Goal: Task Accomplishment & Management: Complete application form

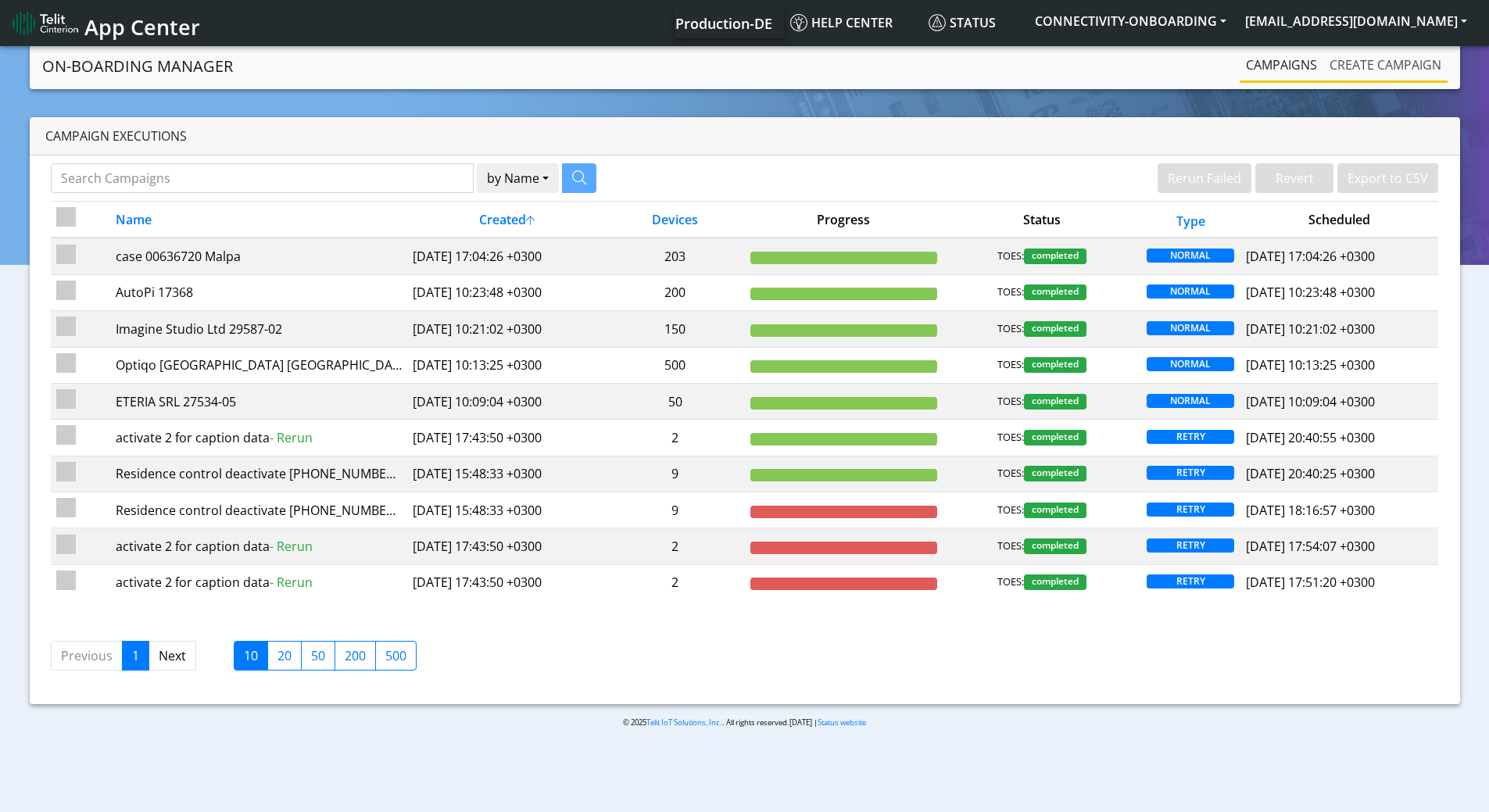
click at [1404, 66] on link "Create campaign" at bounding box center [1386, 65] width 125 height 32
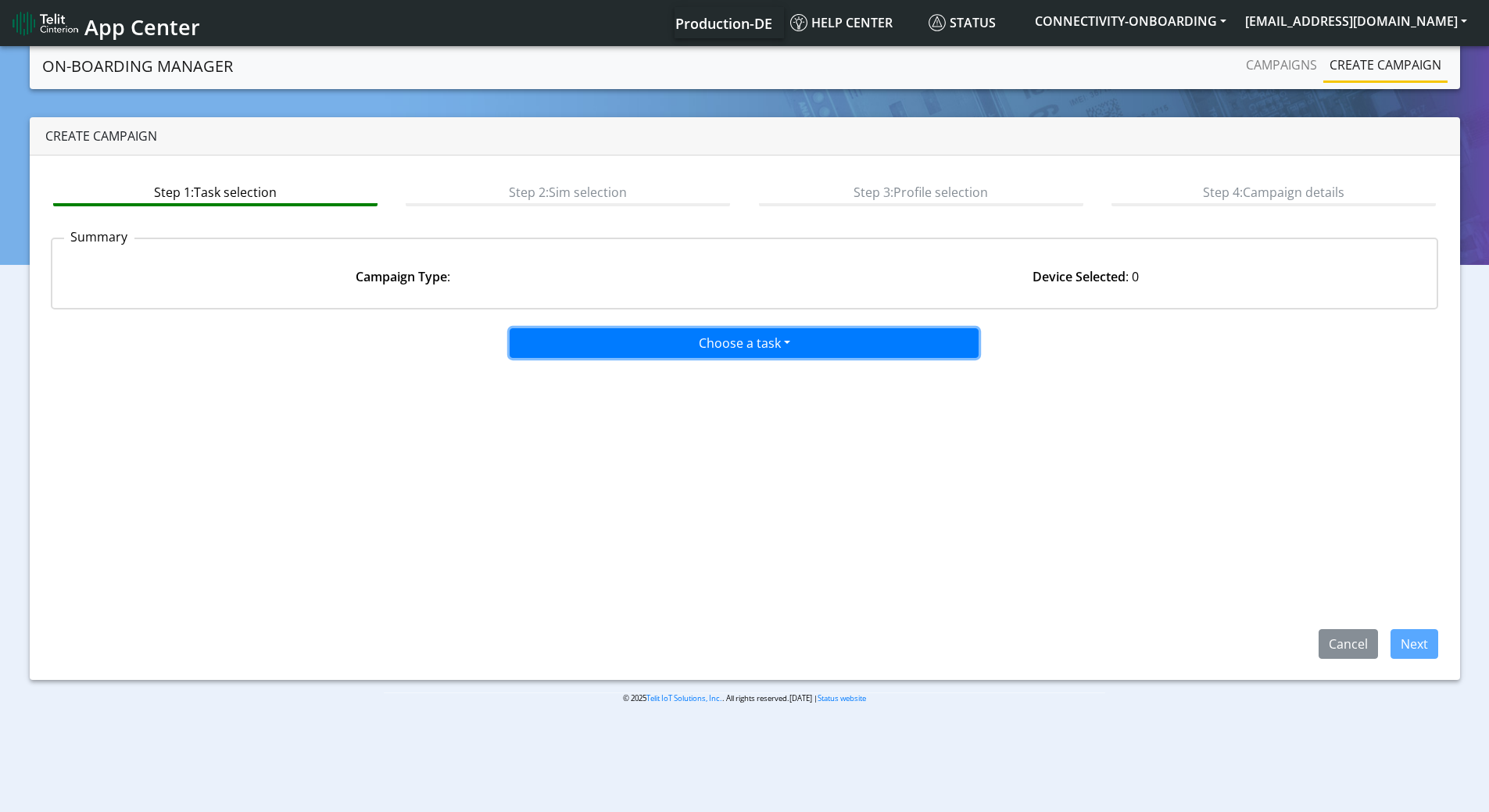
click at [705, 335] on button "Choose a task" at bounding box center [744, 343] width 469 height 30
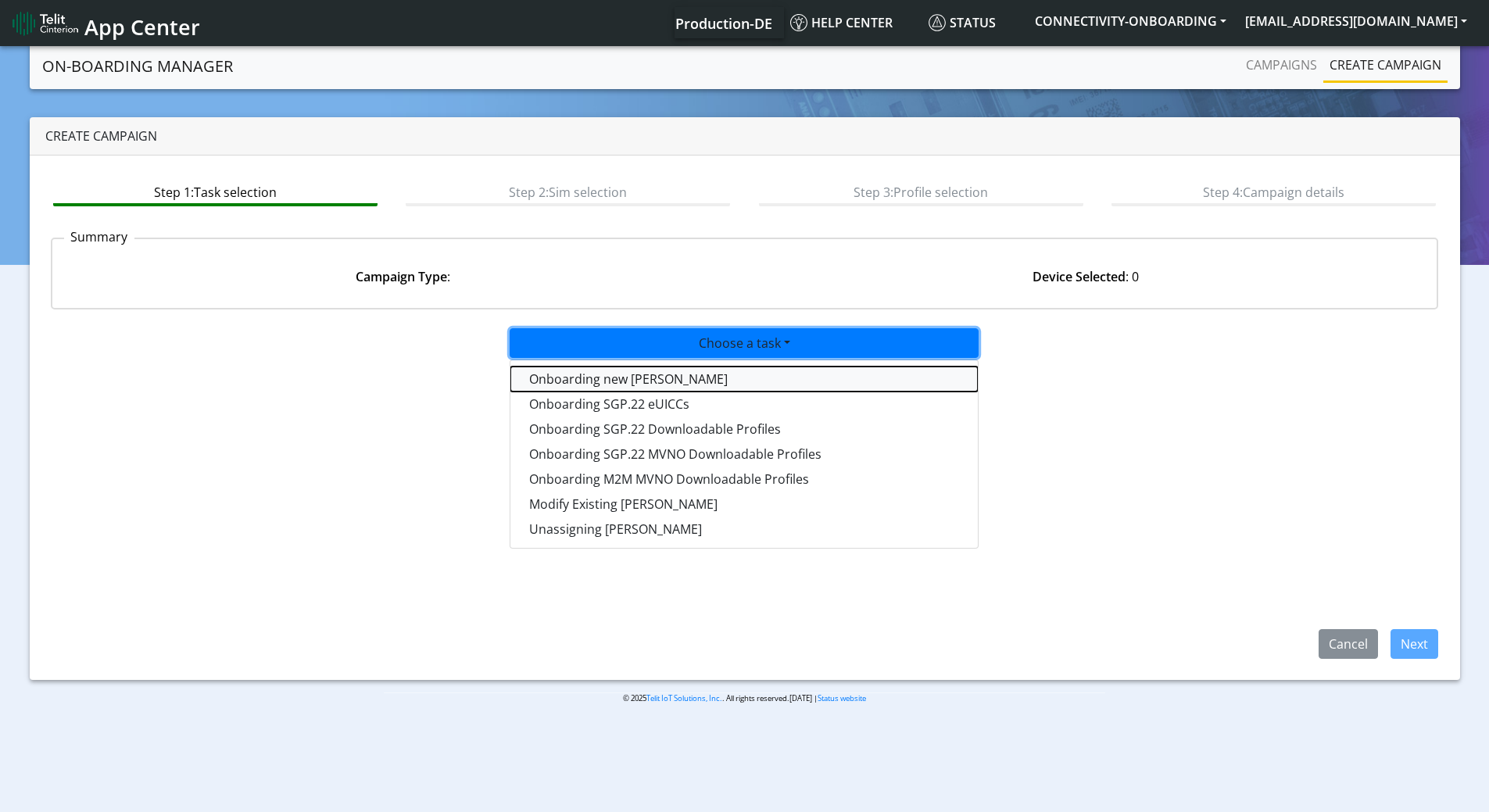
click at [664, 385] on tasktoes-dropdown "Onboarding new SIMs" at bounding box center [744, 379] width 467 height 25
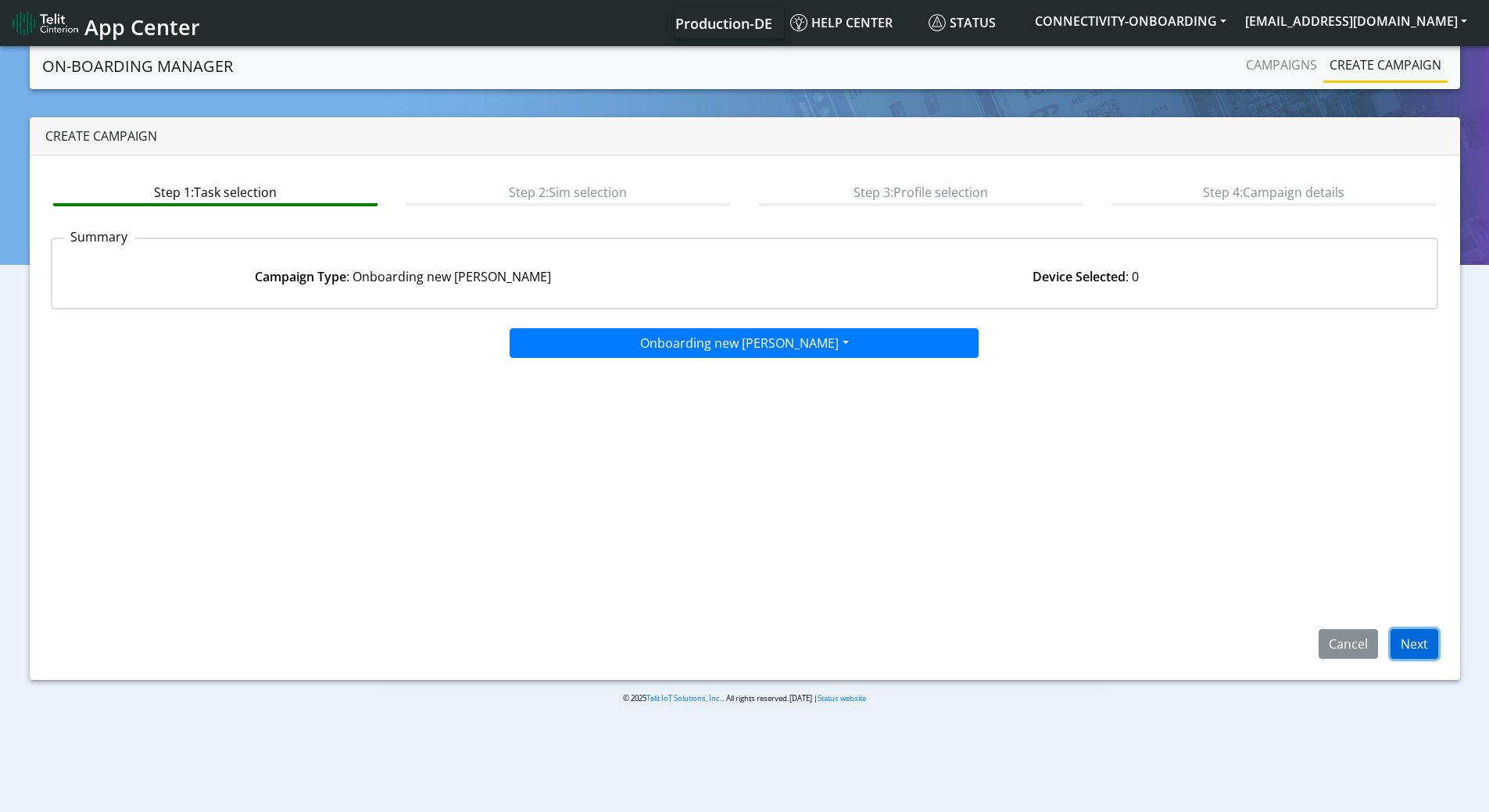
click at [1422, 645] on button "Next" at bounding box center [1414, 644] width 47 height 30
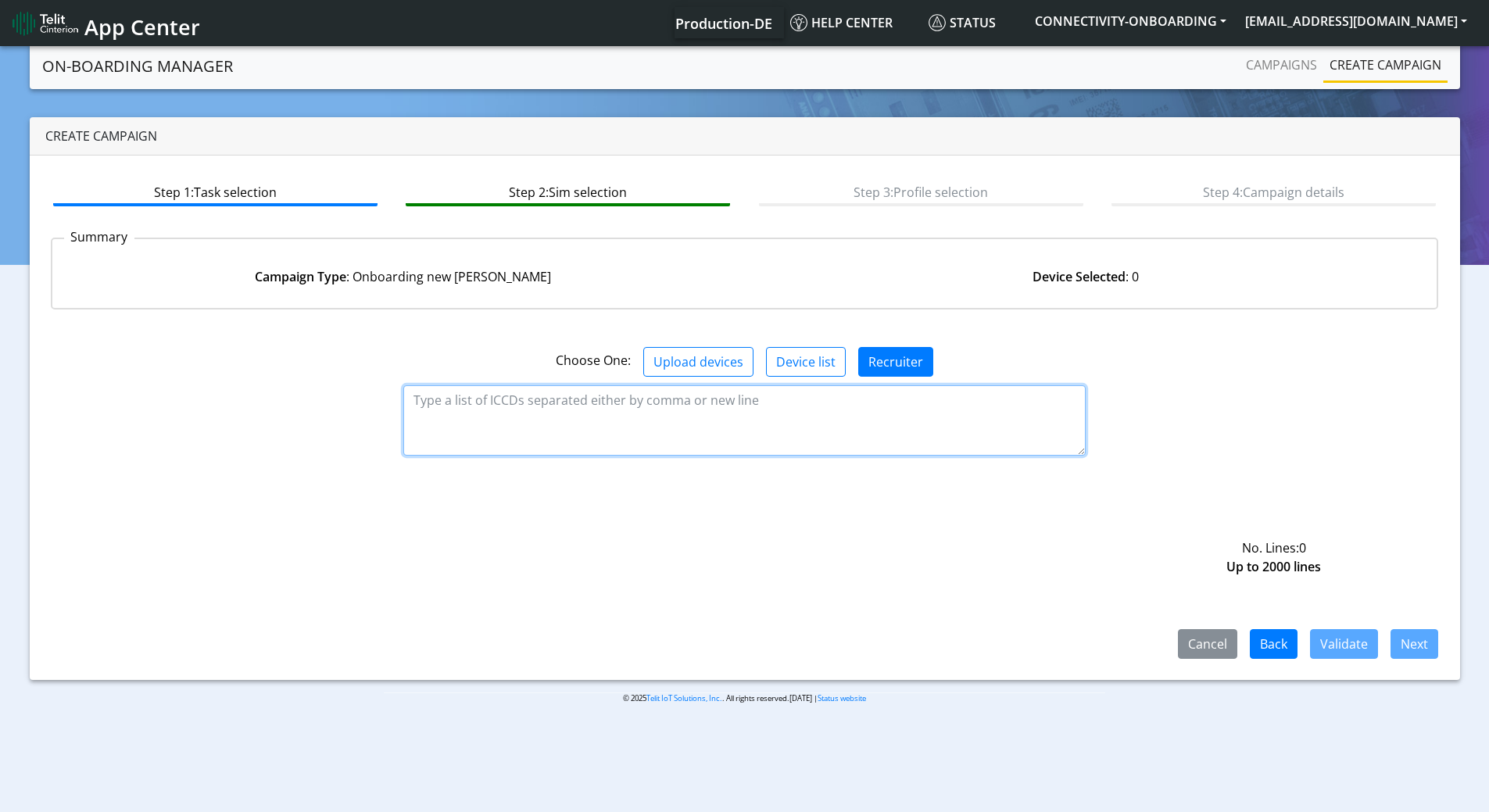
click at [589, 400] on textarea at bounding box center [744, 420] width 682 height 71
paste textarea "89358152000000066888"
type textarea "89358152000000066888"
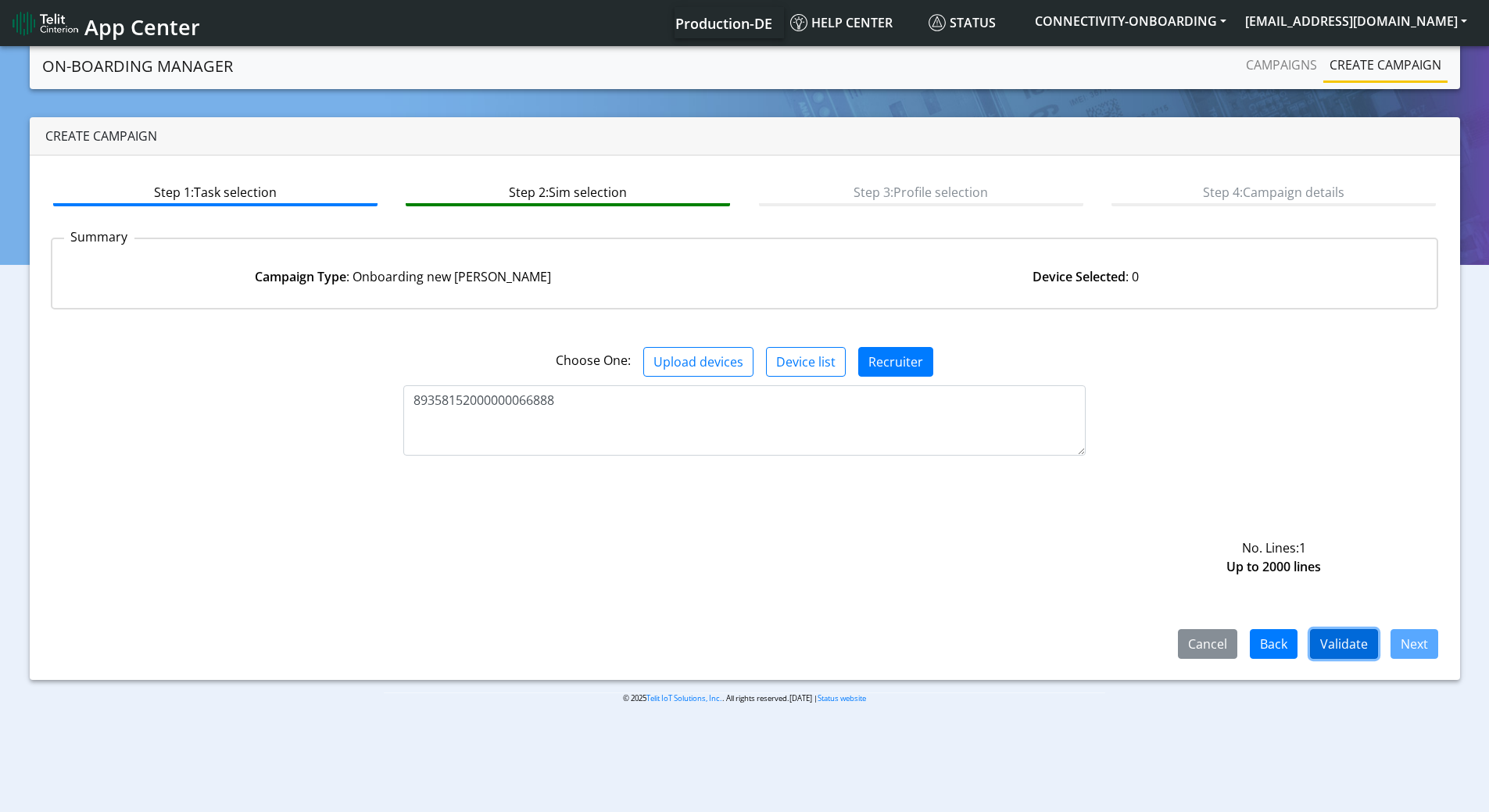
click at [1355, 642] on button "Validate" at bounding box center [1344, 644] width 68 height 30
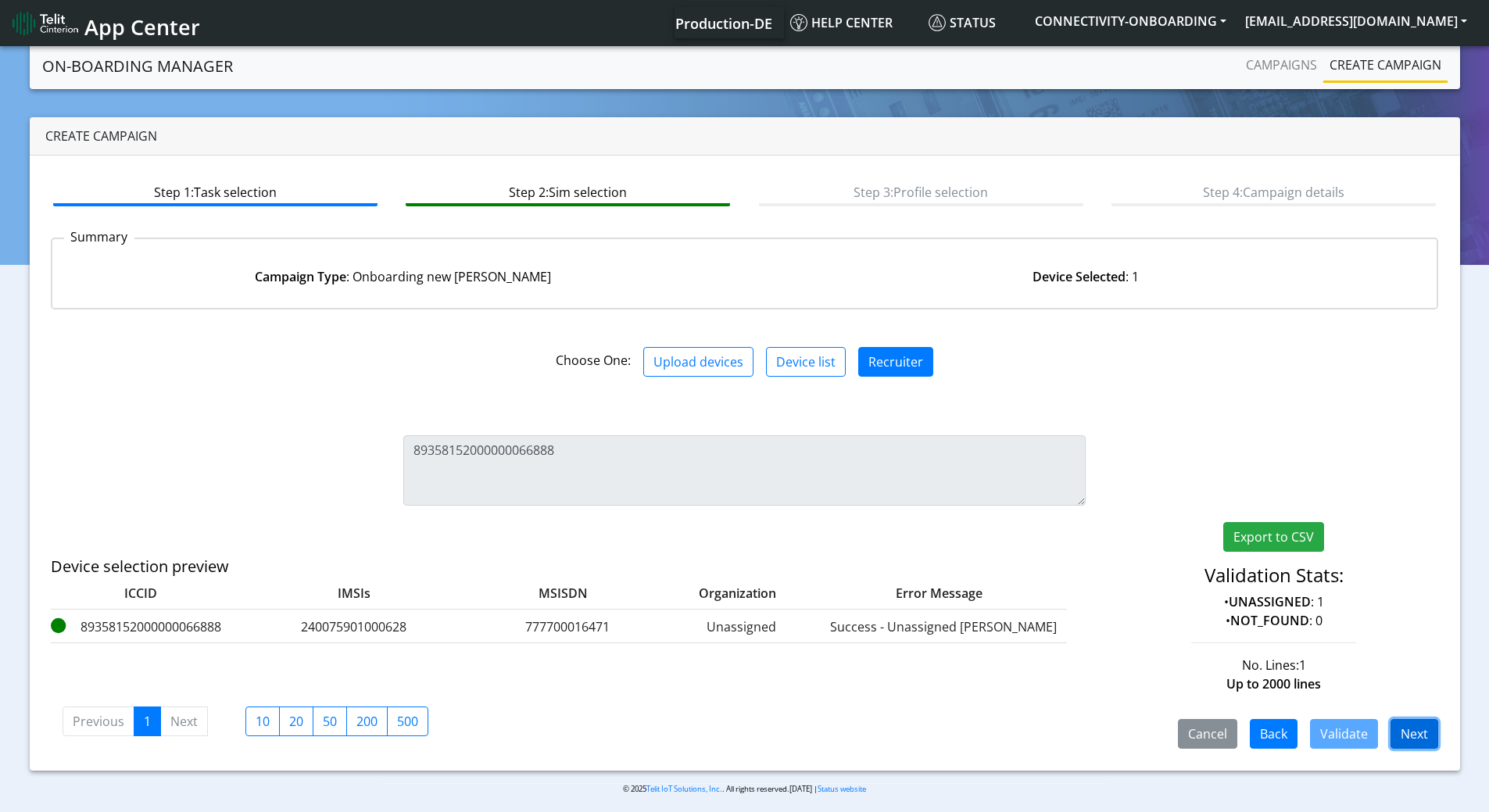
click at [1405, 735] on button "Next" at bounding box center [1414, 734] width 47 height 30
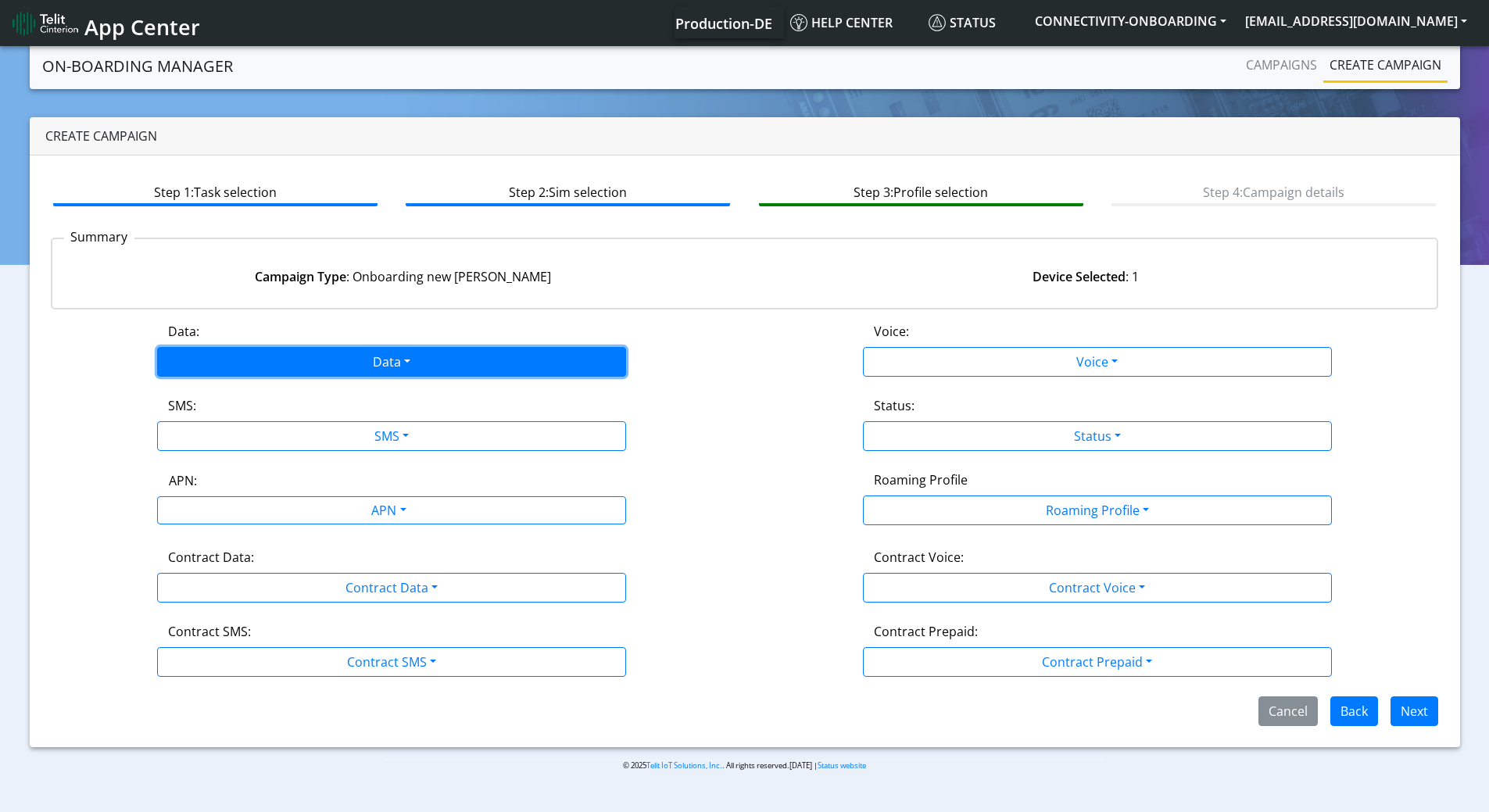
click at [454, 364] on button "Data" at bounding box center [392, 362] width 469 height 30
click at [364, 411] on button "Enabled" at bounding box center [392, 422] width 467 height 25
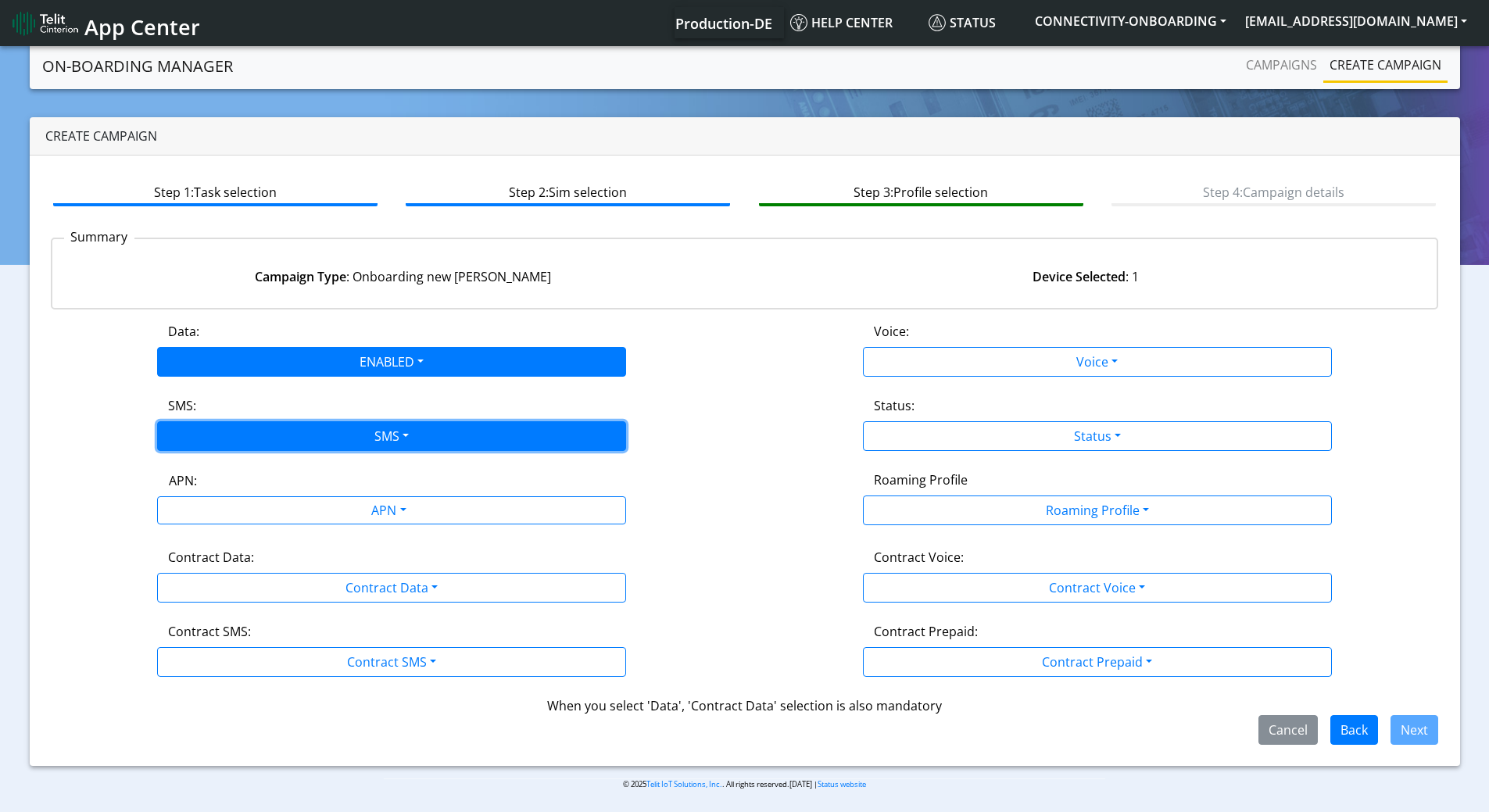
click at [362, 422] on button "SMS" at bounding box center [392, 436] width 469 height 30
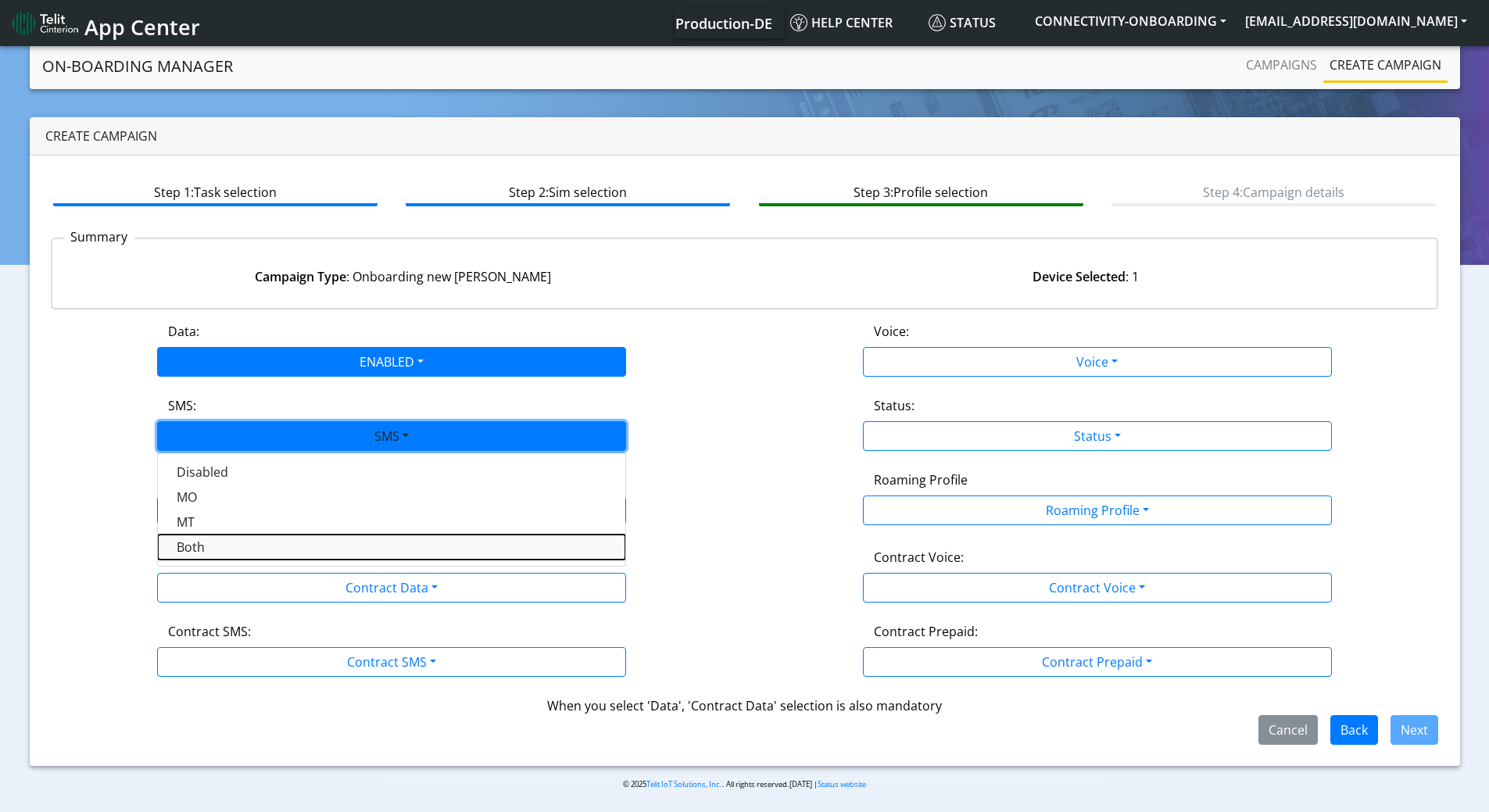
drag, startPoint x: 327, startPoint y: 541, endPoint x: 297, endPoint y: 568, distance: 40.4
click at [326, 541] on button "Both" at bounding box center [392, 546] width 467 height 25
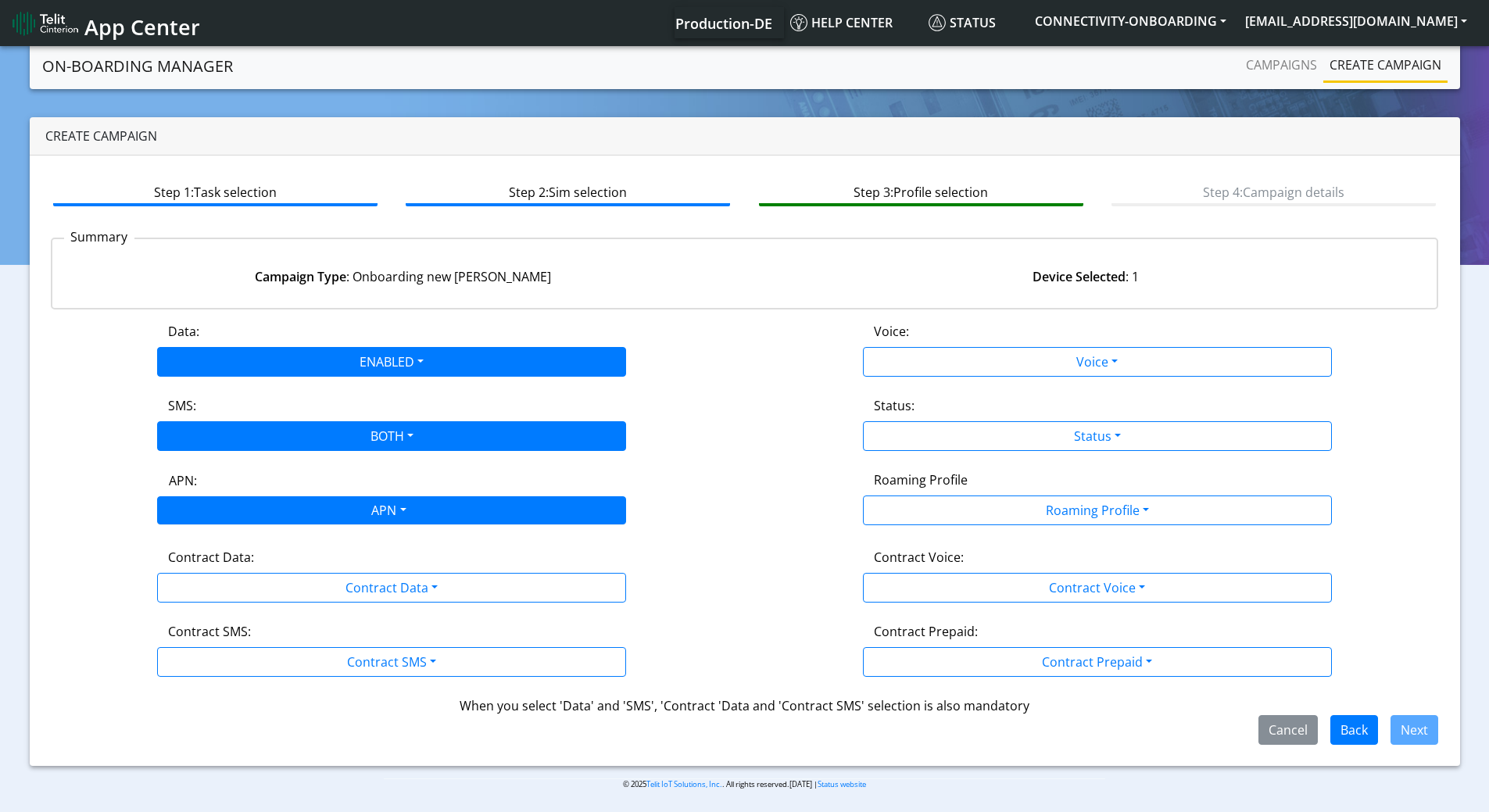
click at [312, 505] on div "APN" at bounding box center [387, 512] width 495 height 31
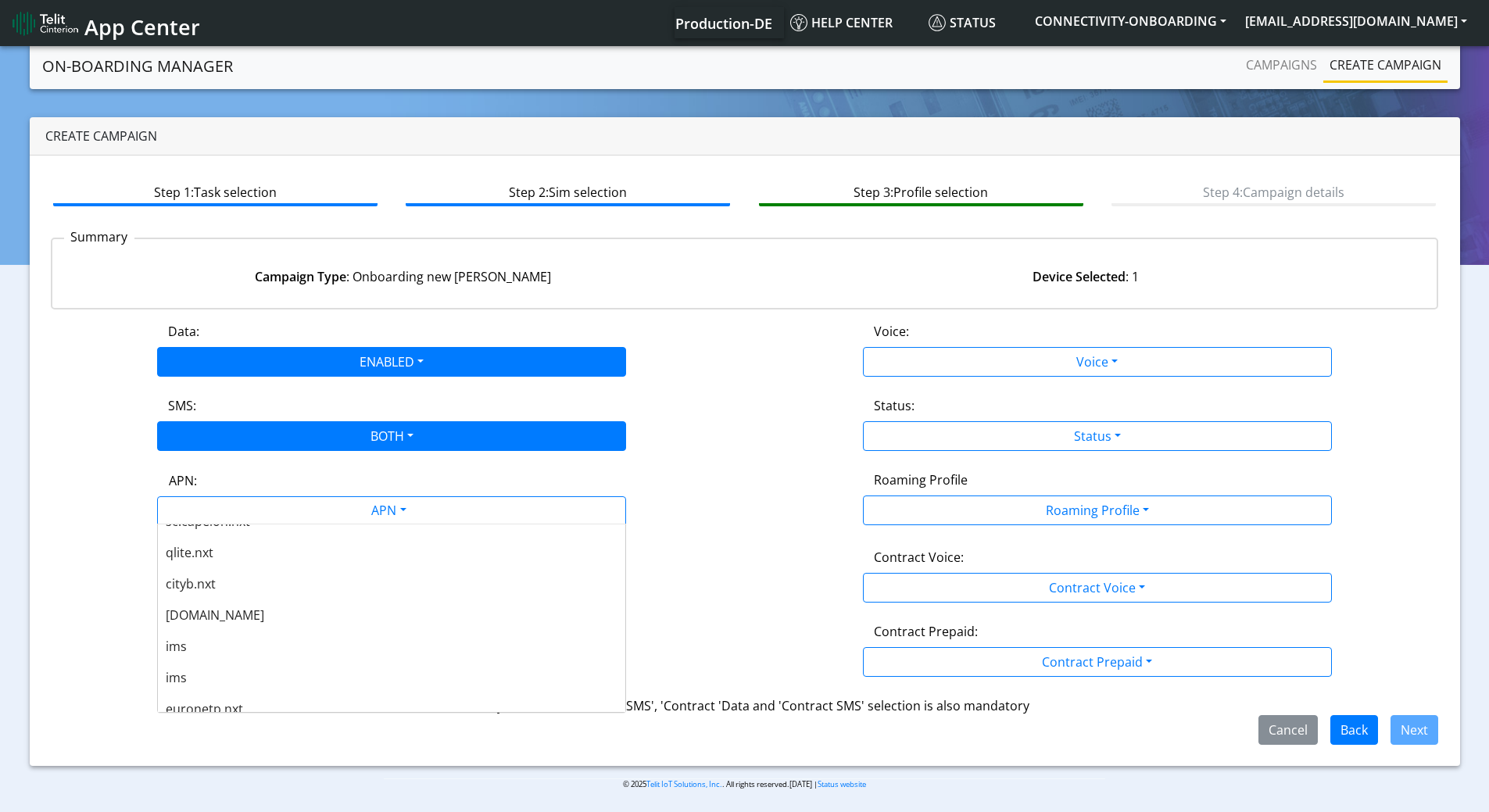
scroll to position [469, 0]
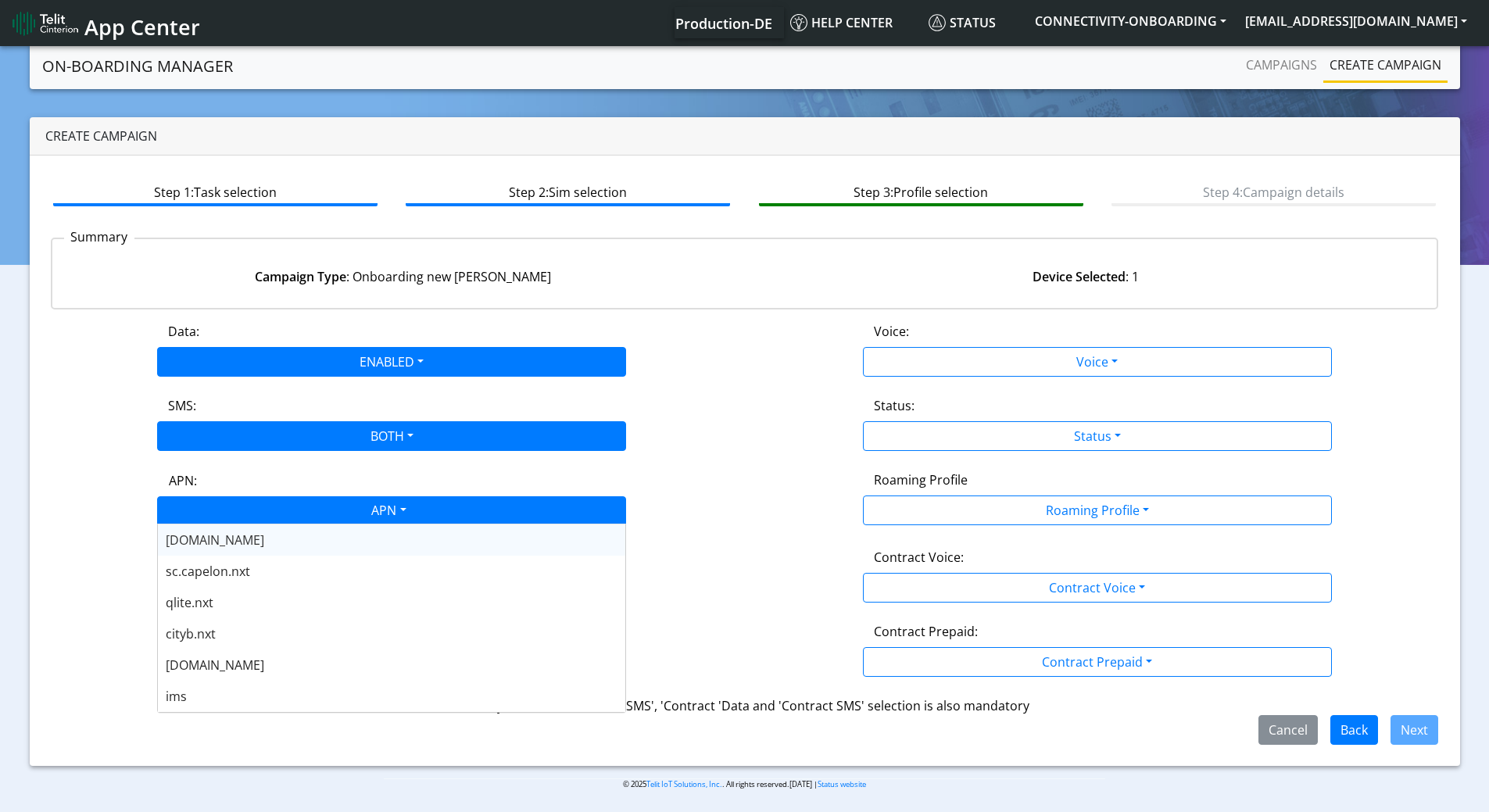
click at [247, 516] on div "APN" at bounding box center [387, 512] width 495 height 31
type input "23"
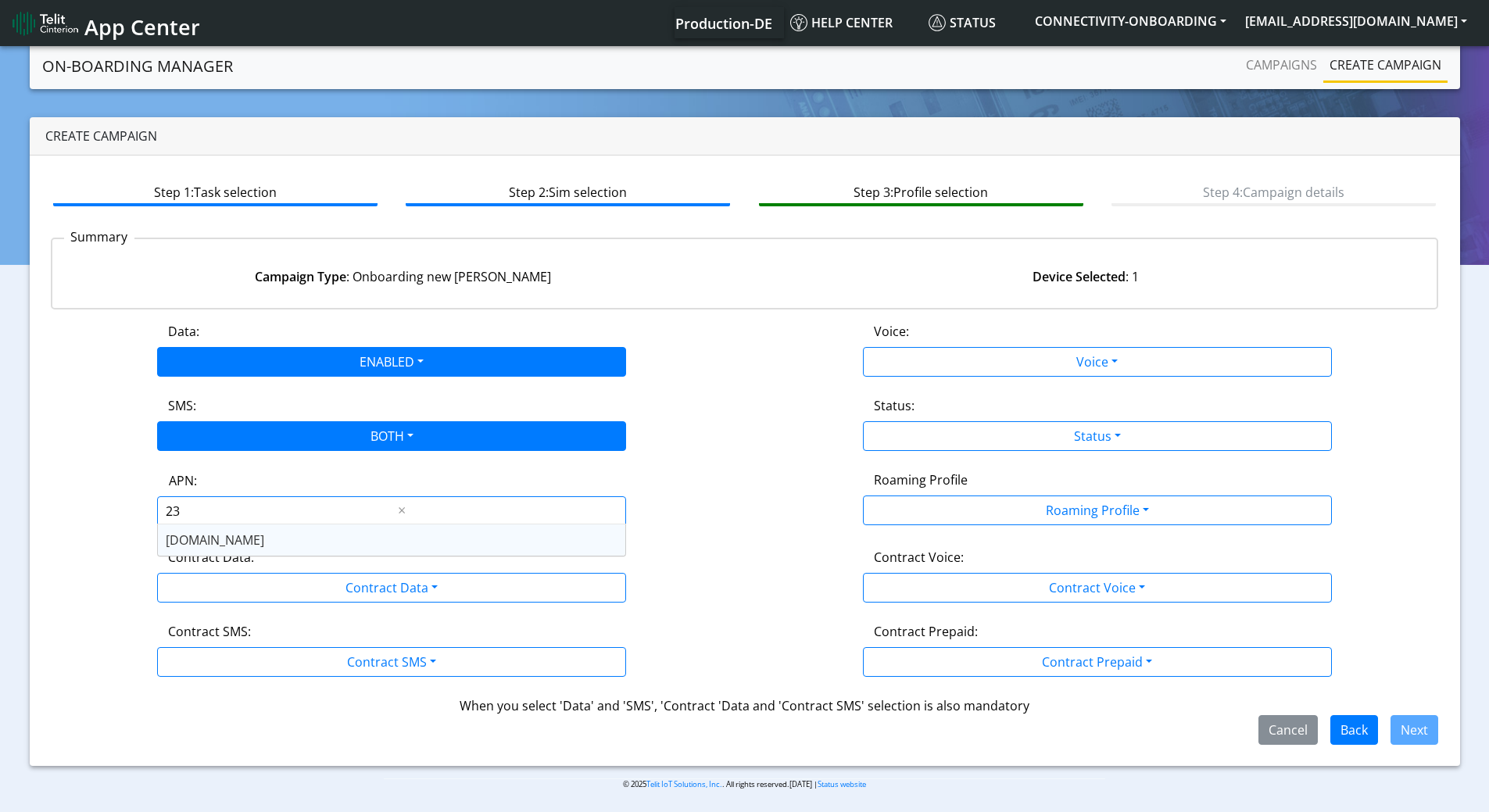
click at [232, 541] on div "nxt23.net" at bounding box center [392, 540] width 467 height 32
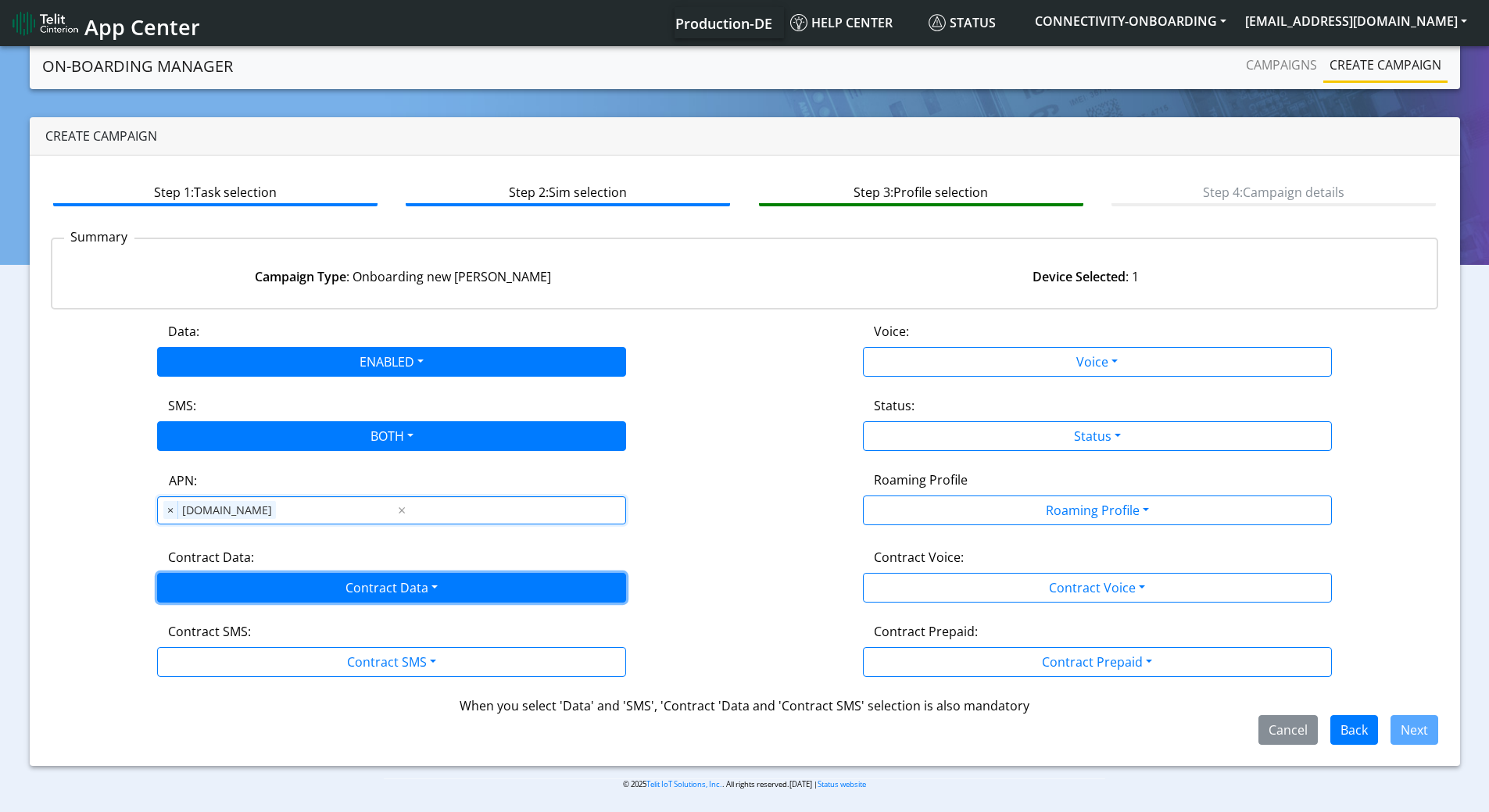
click at [370, 579] on button "Contract Data" at bounding box center [392, 588] width 469 height 30
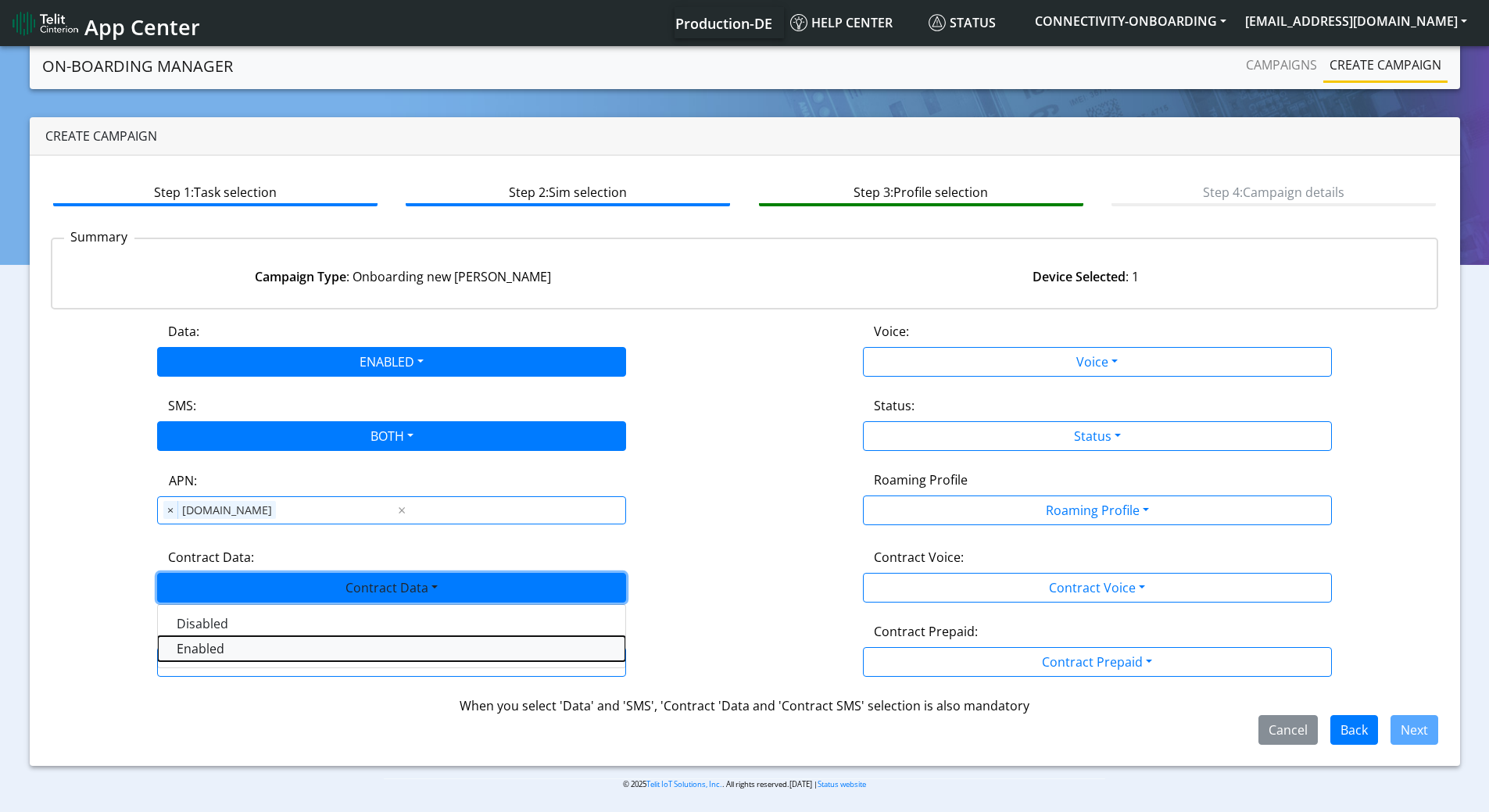
click at [220, 645] on Dataenabled-dropdown "Enabled" at bounding box center [392, 648] width 467 height 25
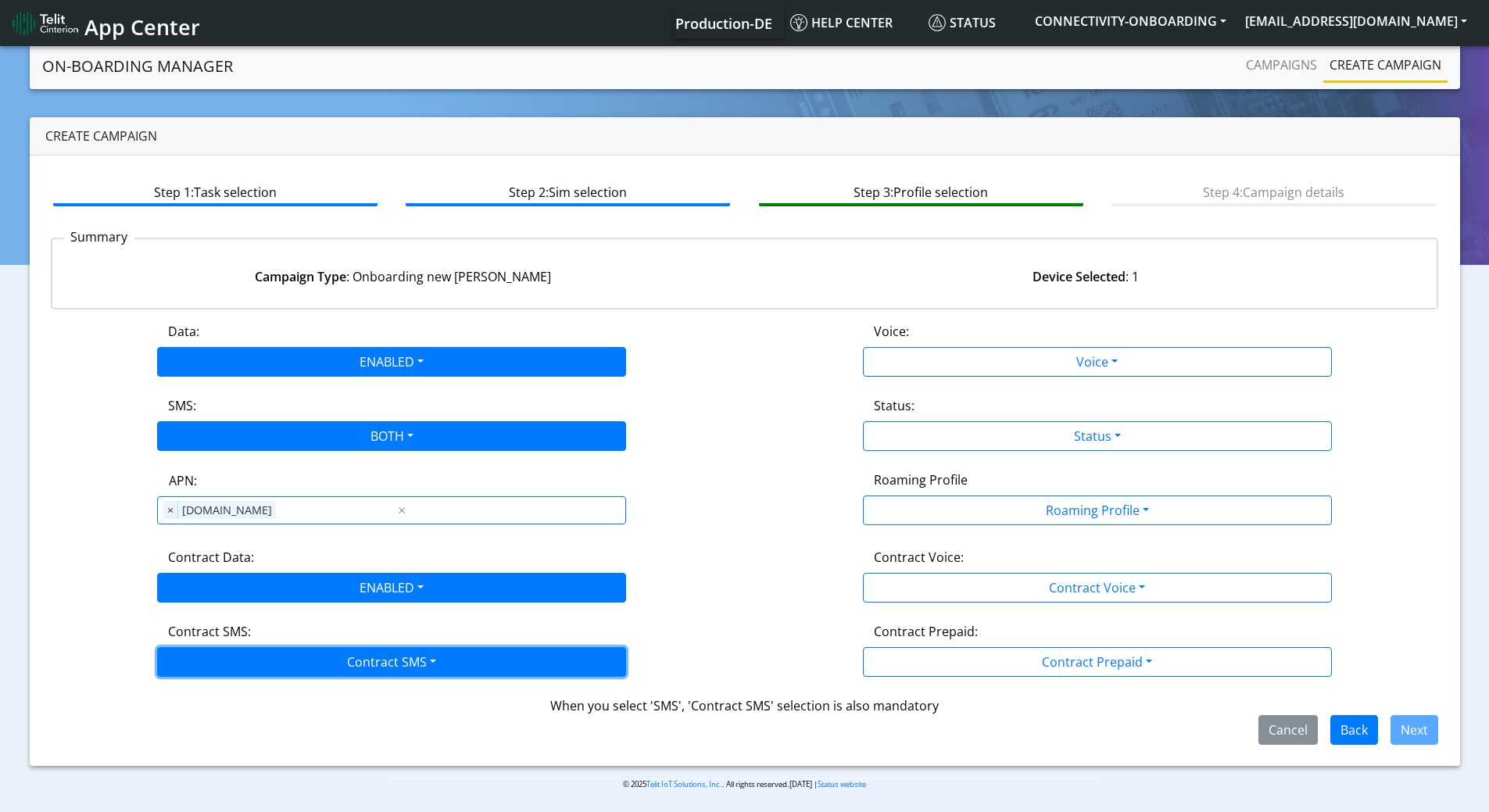
click at [247, 653] on button "Contract SMS" at bounding box center [392, 661] width 469 height 30
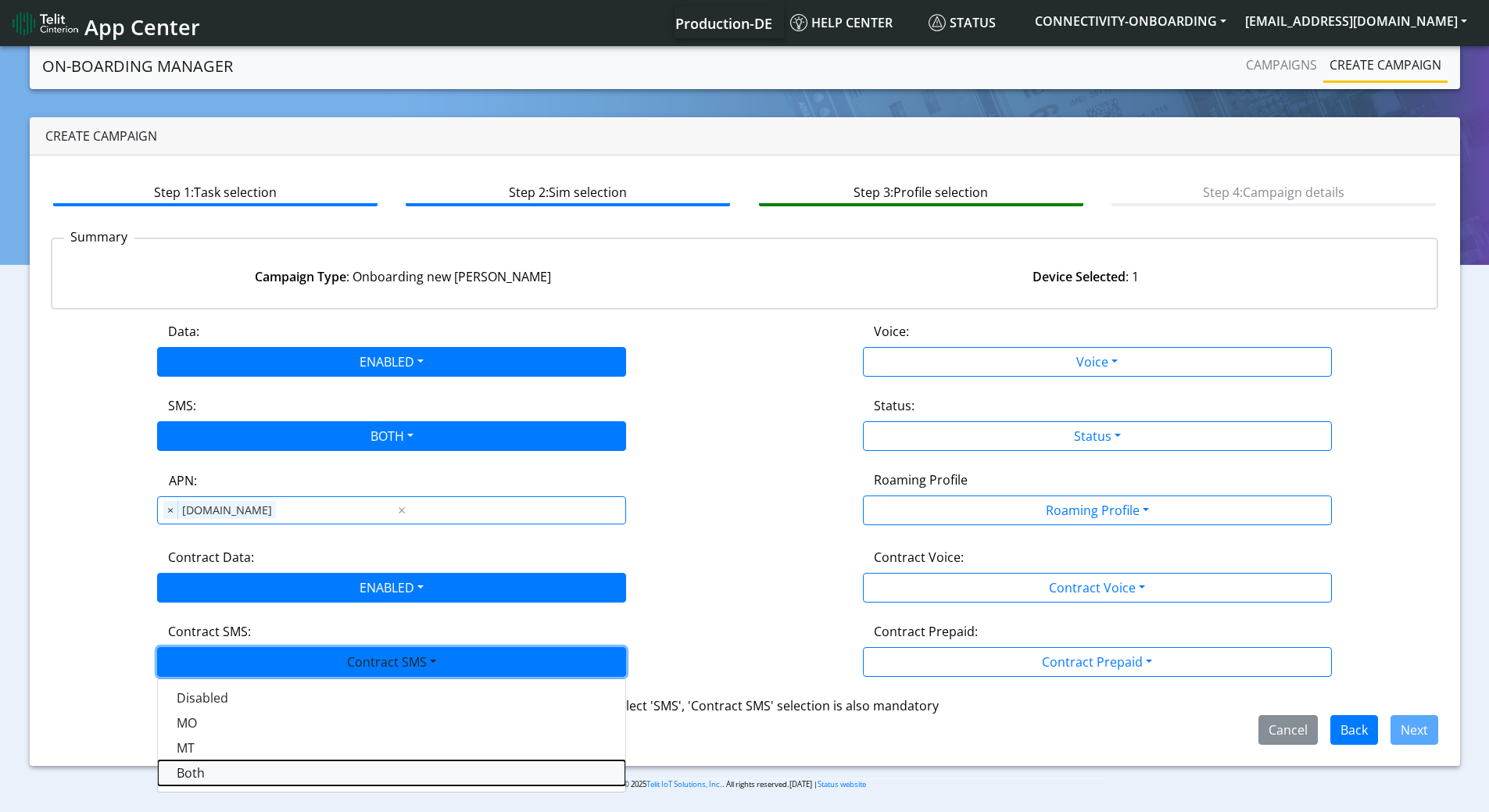
click at [203, 774] on SMSboth-dropdown "Both" at bounding box center [392, 772] width 467 height 25
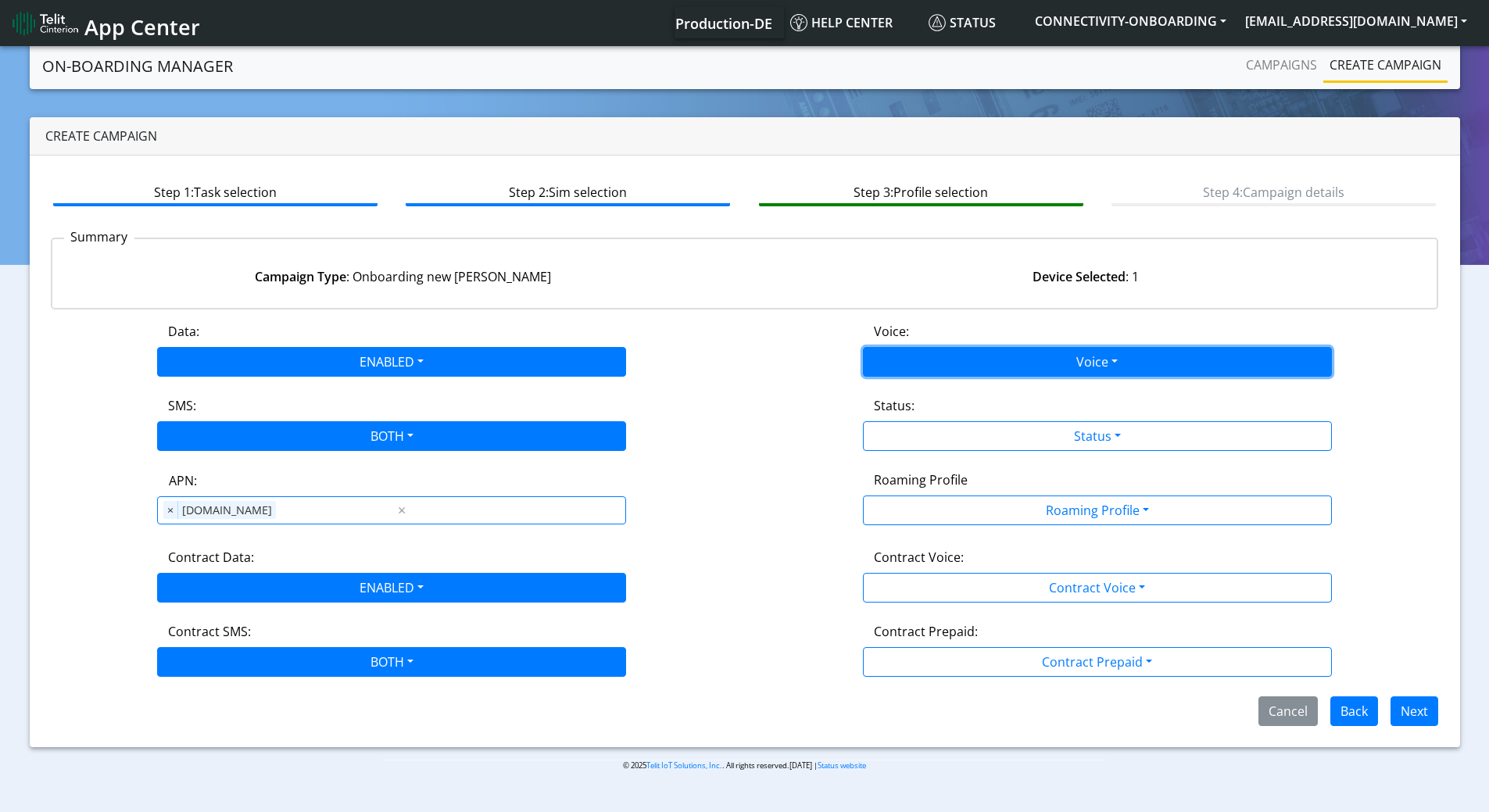
click at [991, 373] on button "Voice" at bounding box center [1097, 362] width 469 height 30
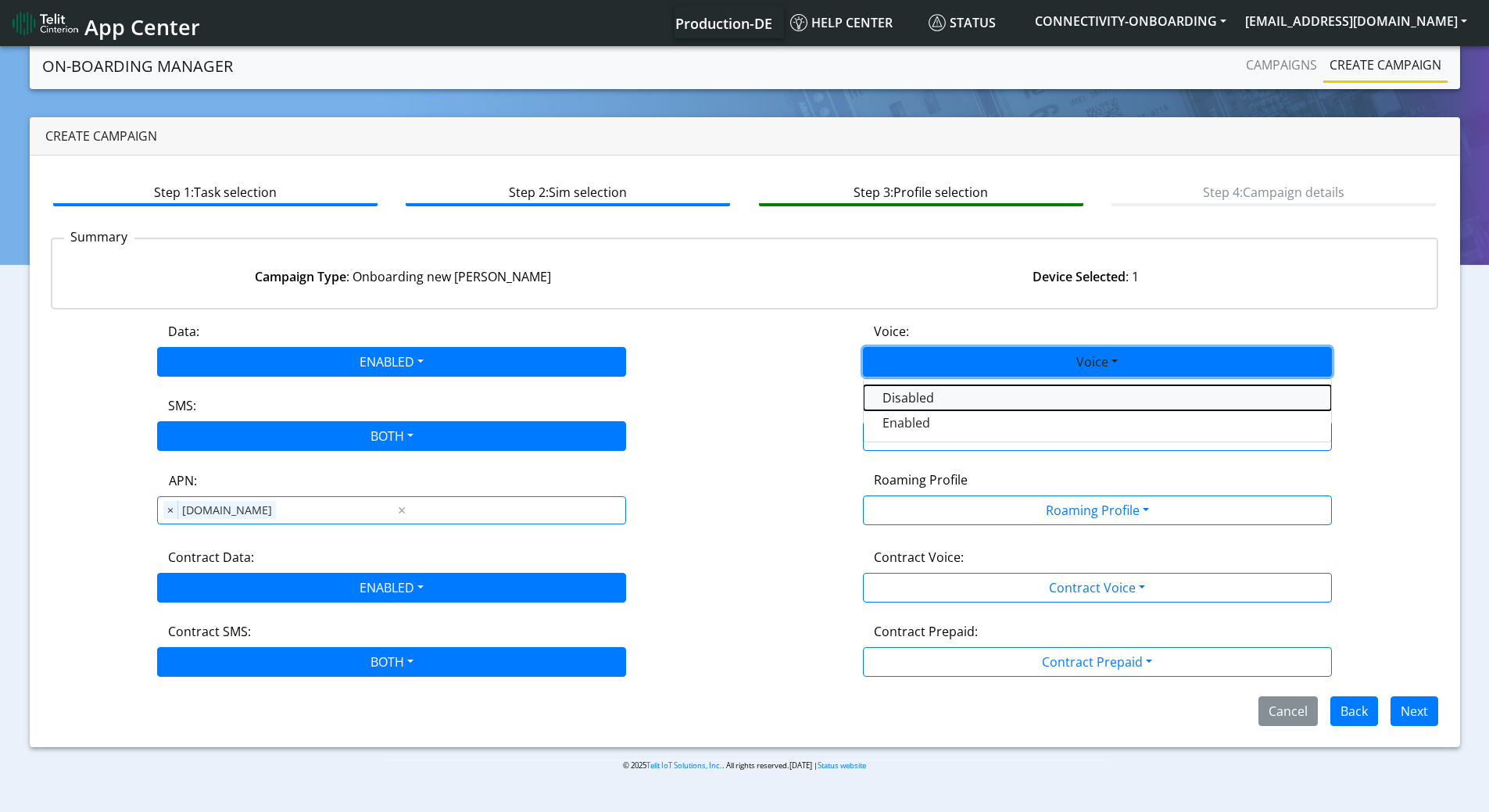
click at [939, 403] on button "Disabled" at bounding box center [1097, 397] width 467 height 25
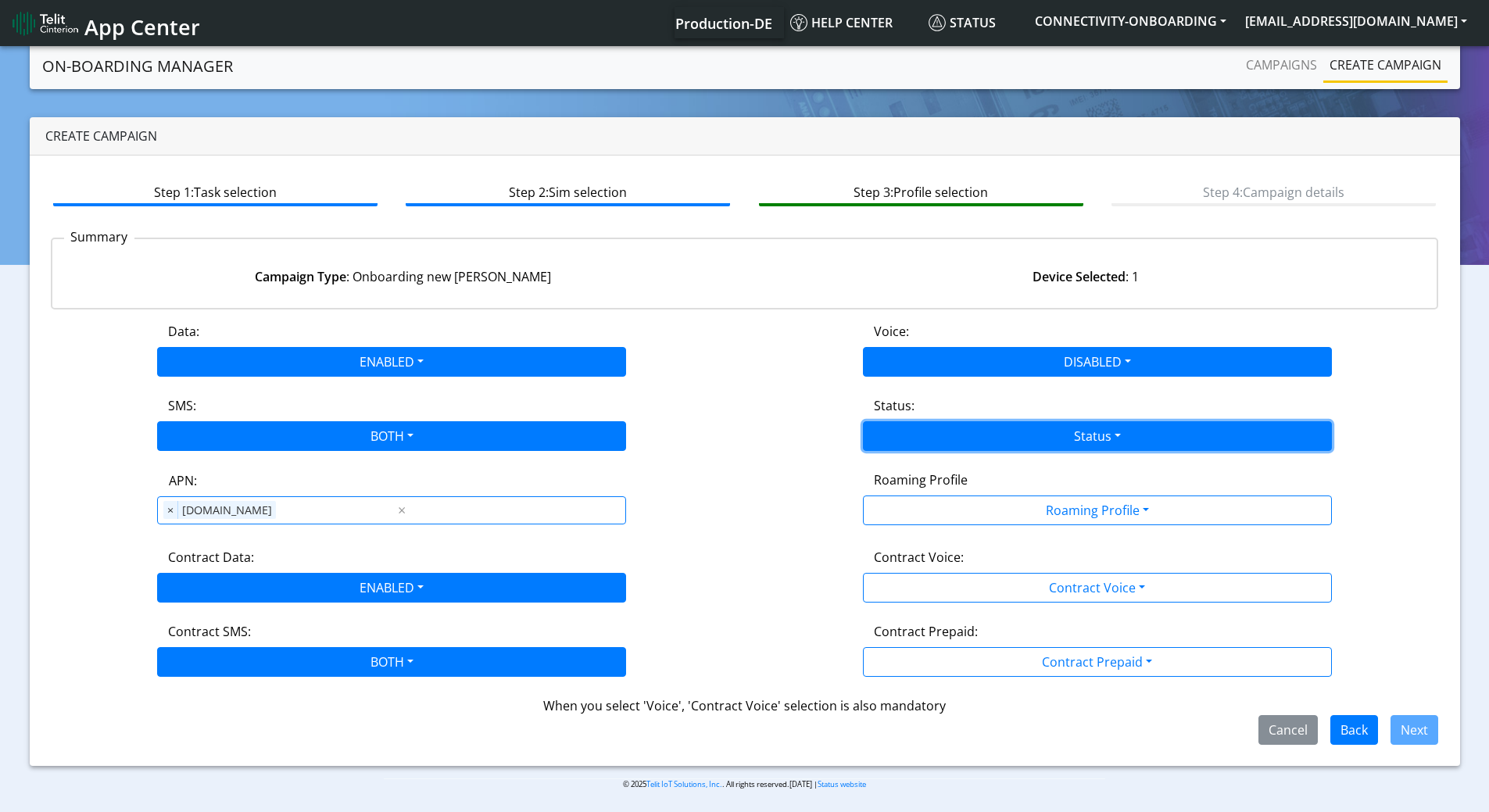
click at [965, 437] on button "Status" at bounding box center [1097, 436] width 469 height 30
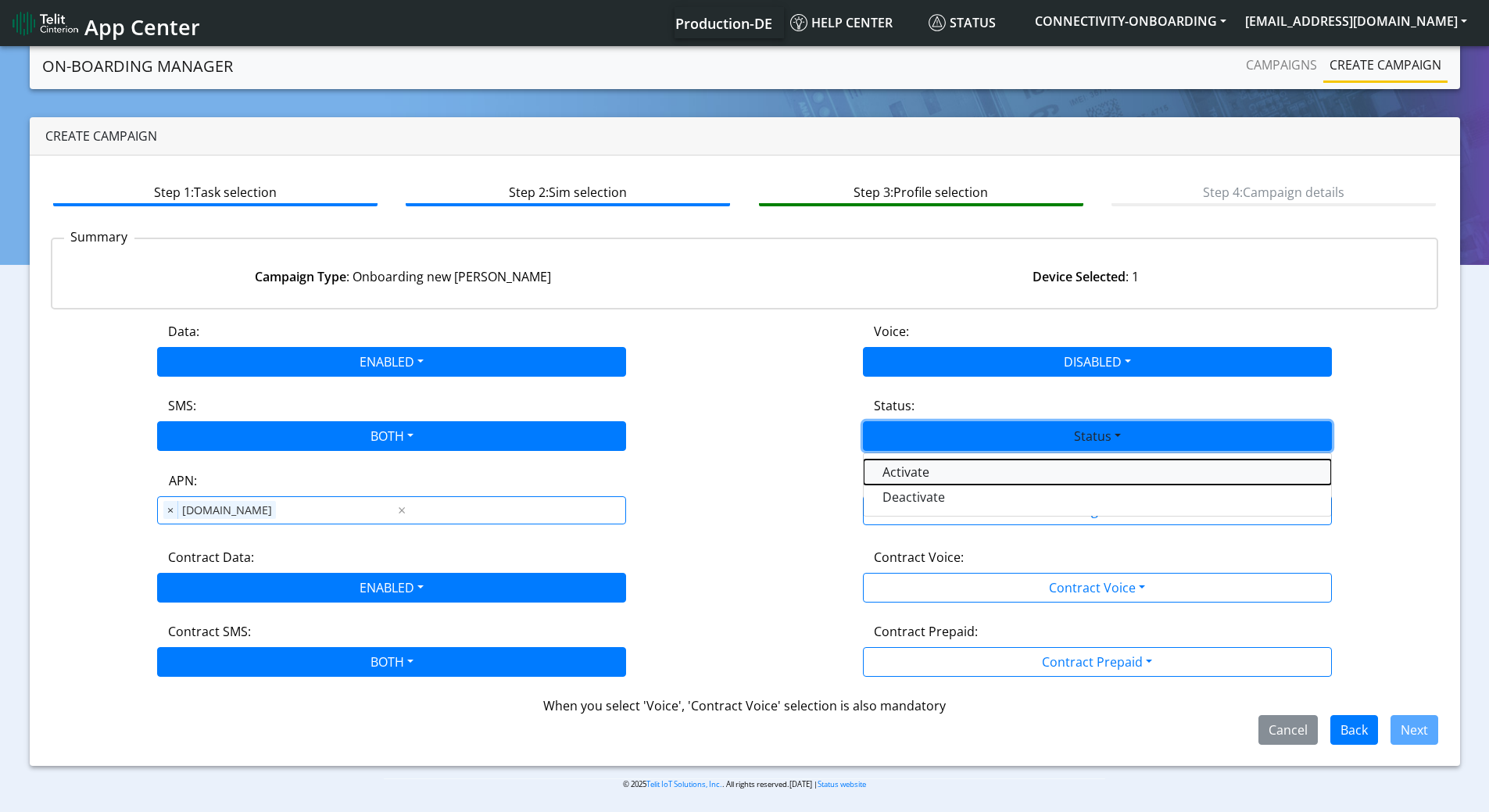
click at [942, 475] on button "Activate" at bounding box center [1097, 472] width 467 height 25
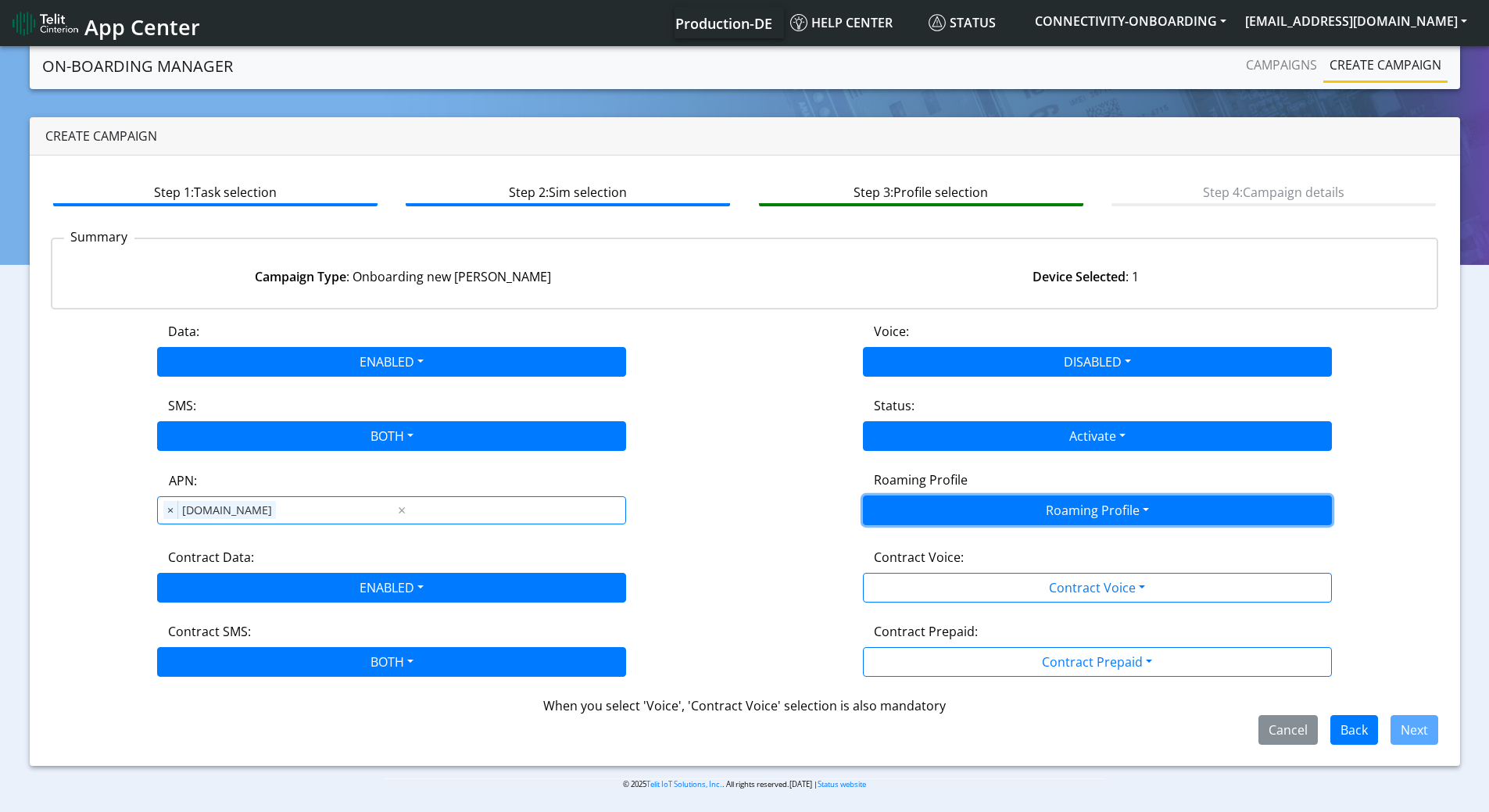
click at [958, 511] on button "Roaming Profile" at bounding box center [1097, 510] width 469 height 30
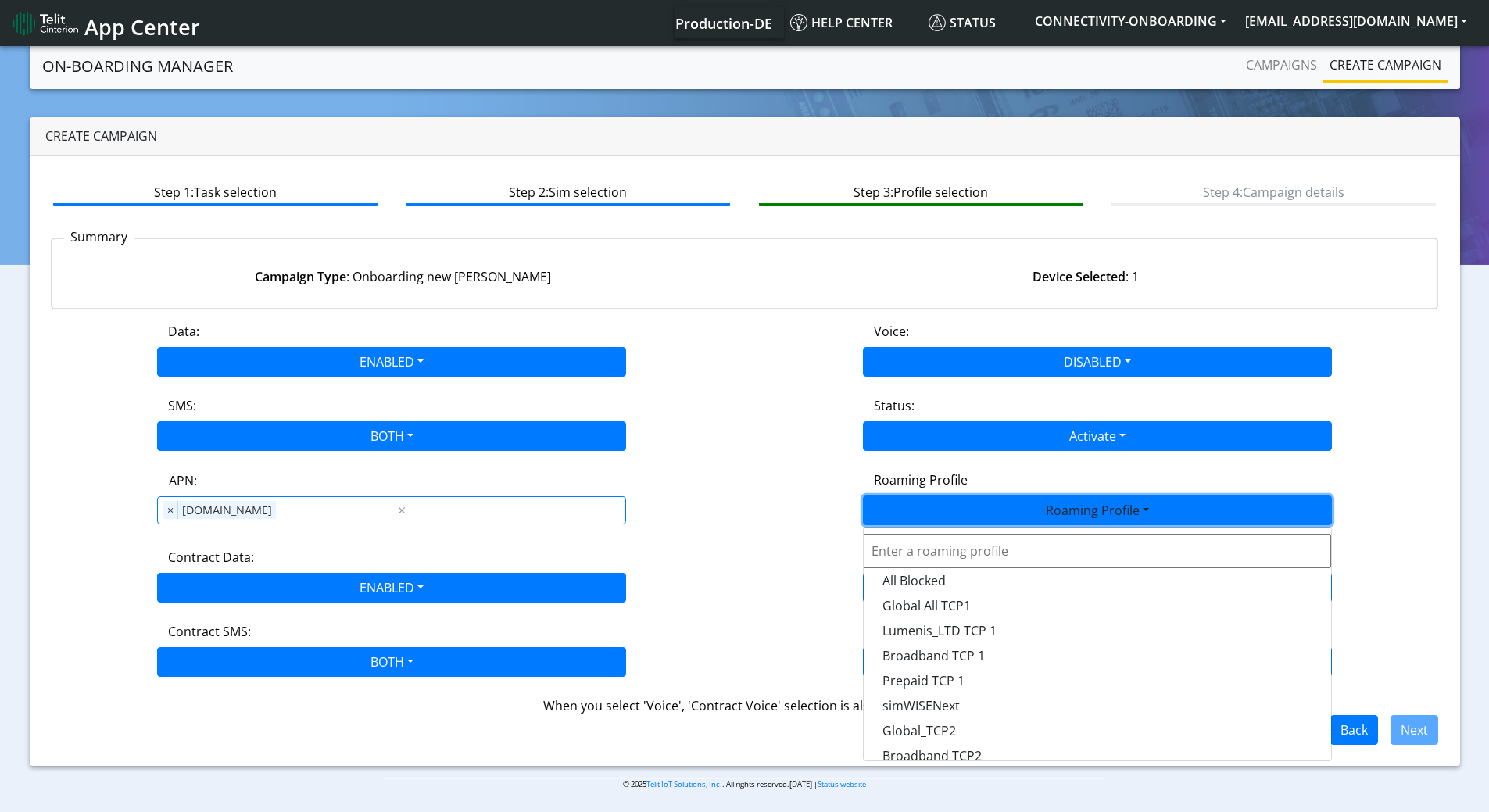
click at [965, 552] on input "text" at bounding box center [1097, 551] width 467 height 34
type input "epro"
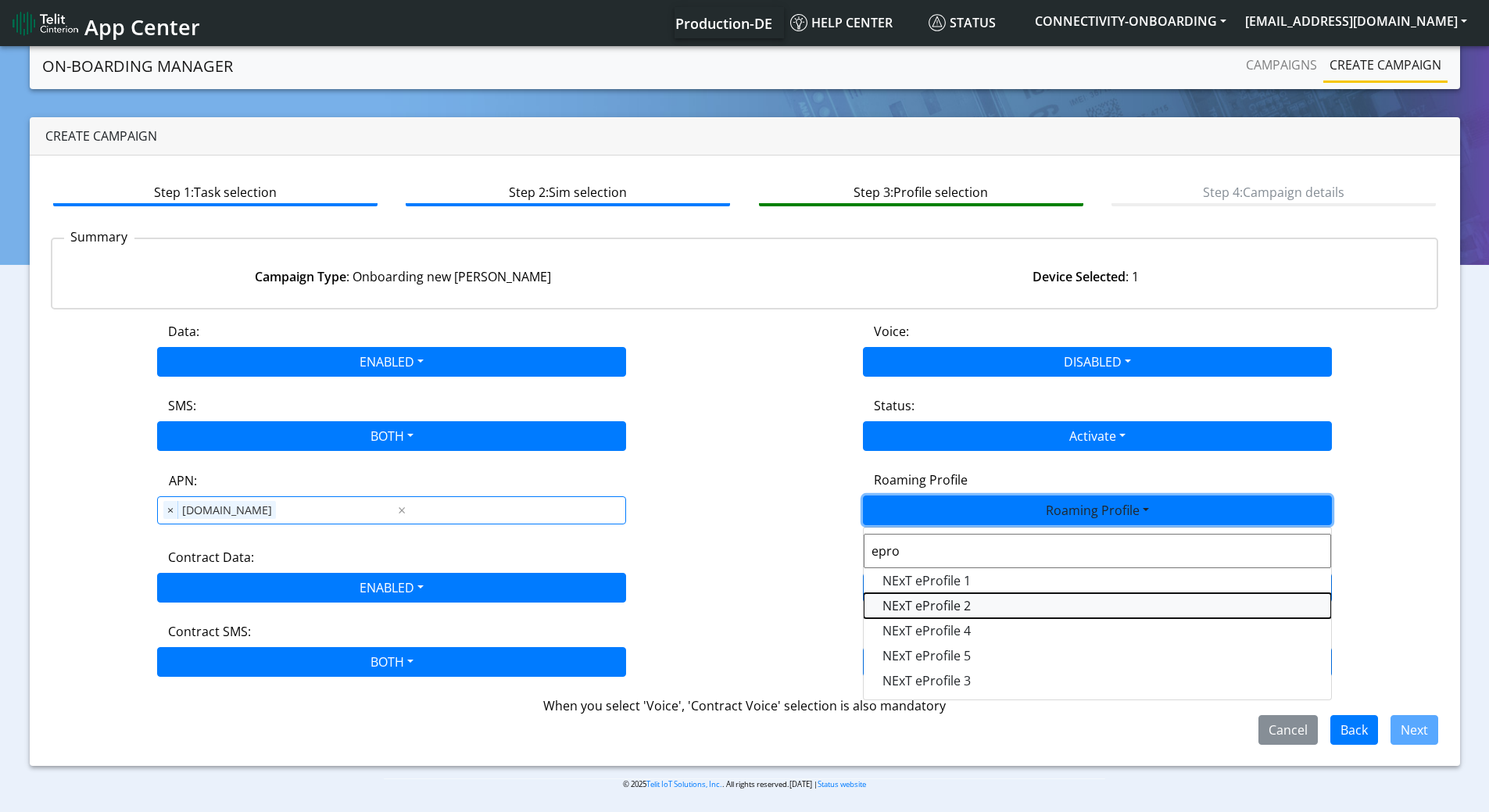
click at [946, 599] on Profile-dropdown "NExT eProfile 2" at bounding box center [1097, 605] width 467 height 25
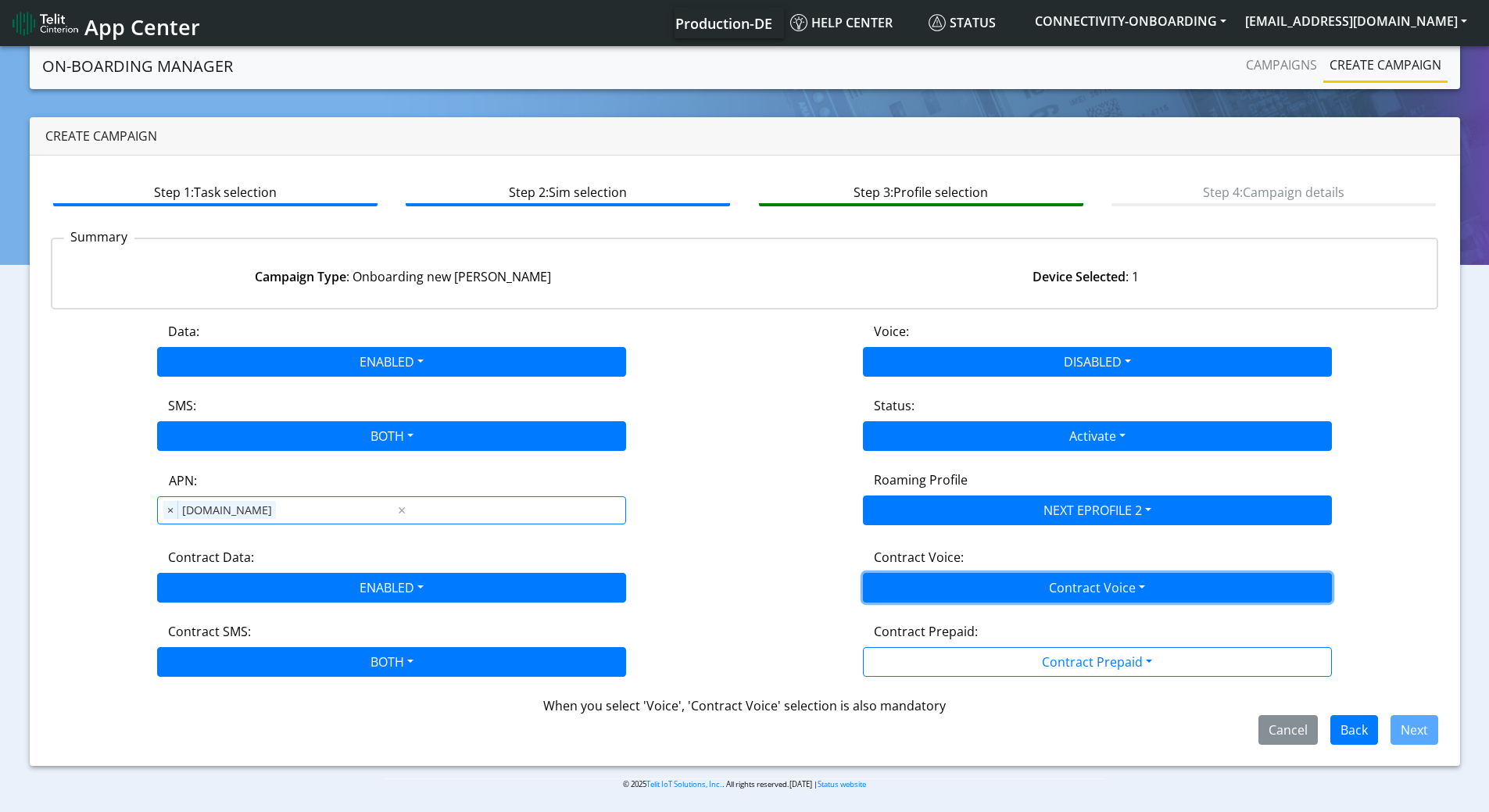
click at [939, 591] on button "Contract Voice" at bounding box center [1097, 588] width 469 height 30
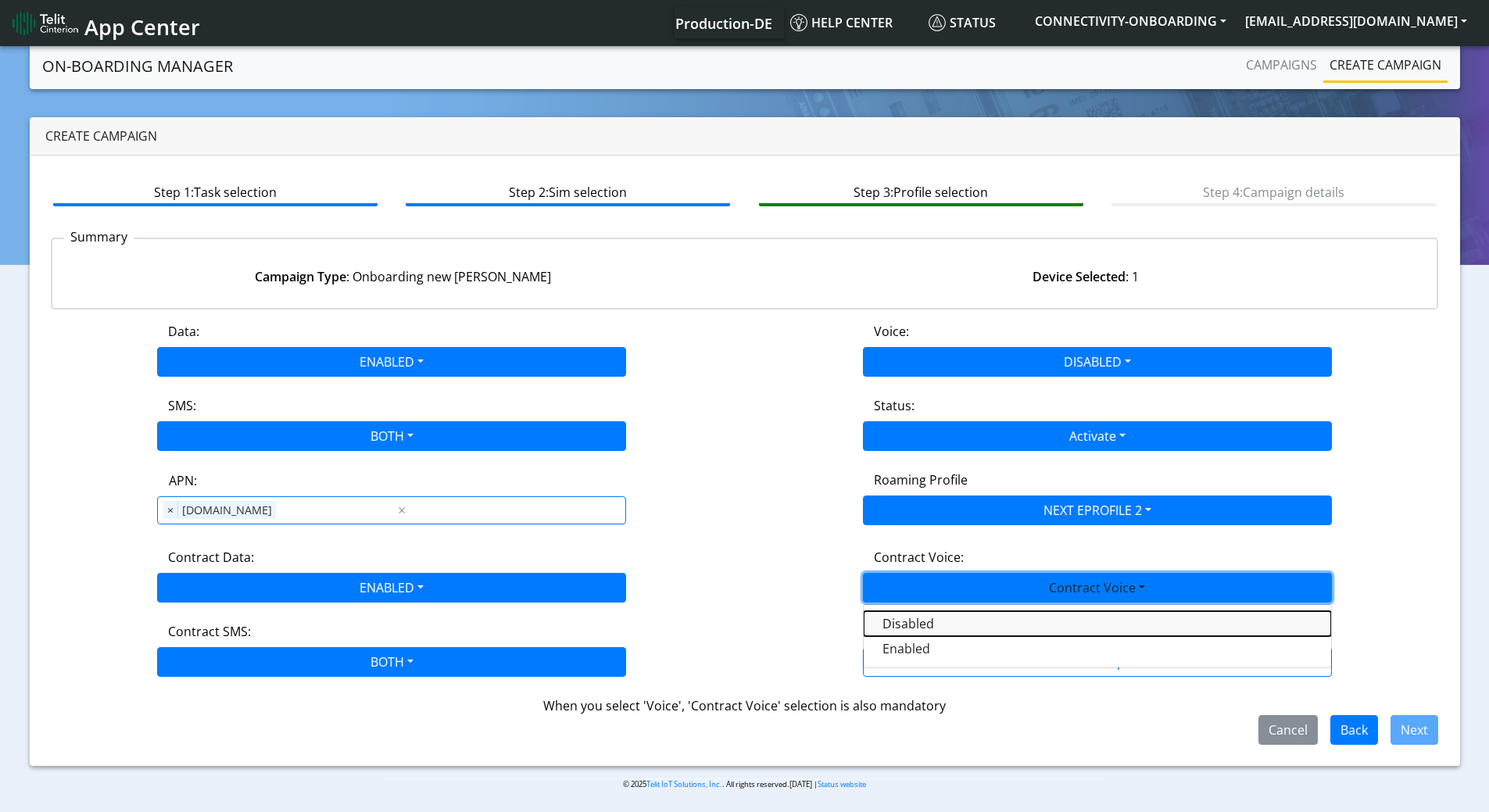
click at [906, 627] on Voicedisabled-dropdown "Disabled" at bounding box center [1097, 623] width 467 height 25
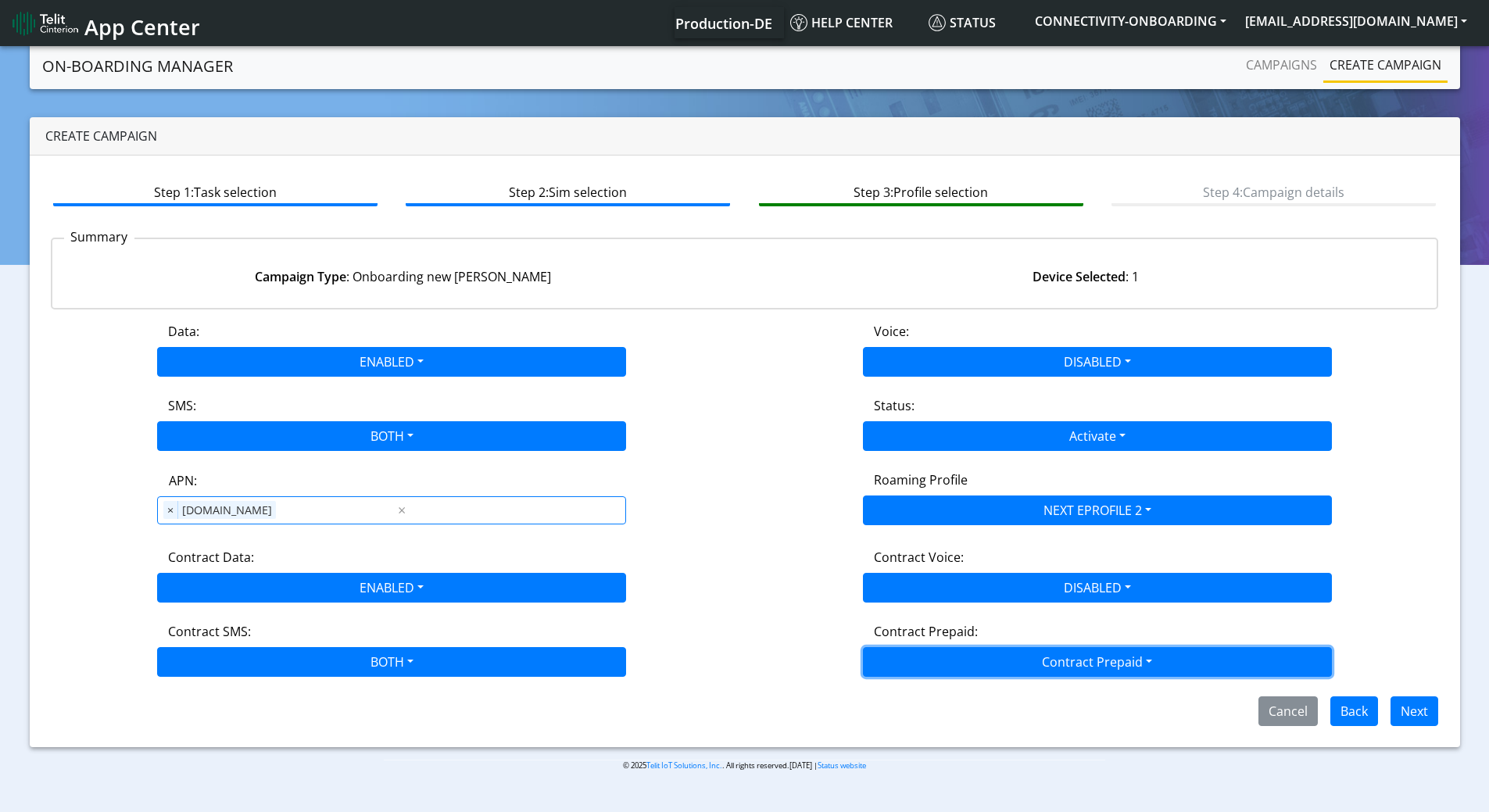
click at [960, 664] on button "Contract Prepaid" at bounding box center [1097, 661] width 469 height 30
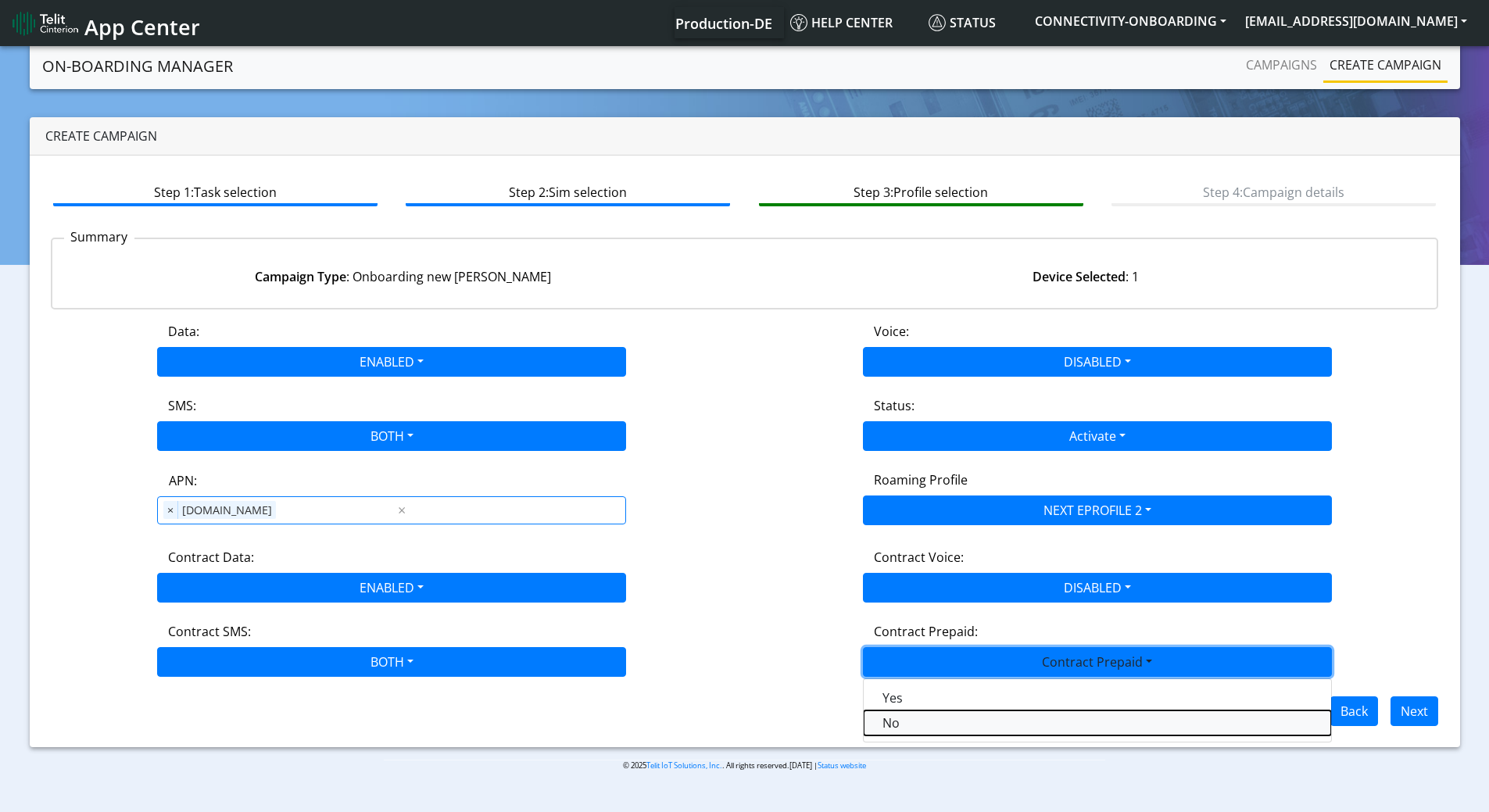
drag, startPoint x: 905, startPoint y: 716, endPoint x: 959, endPoint y: 713, distance: 54.1
click at [905, 716] on Prepaidnotprepaid-dropdown "No" at bounding box center [1097, 722] width 467 height 25
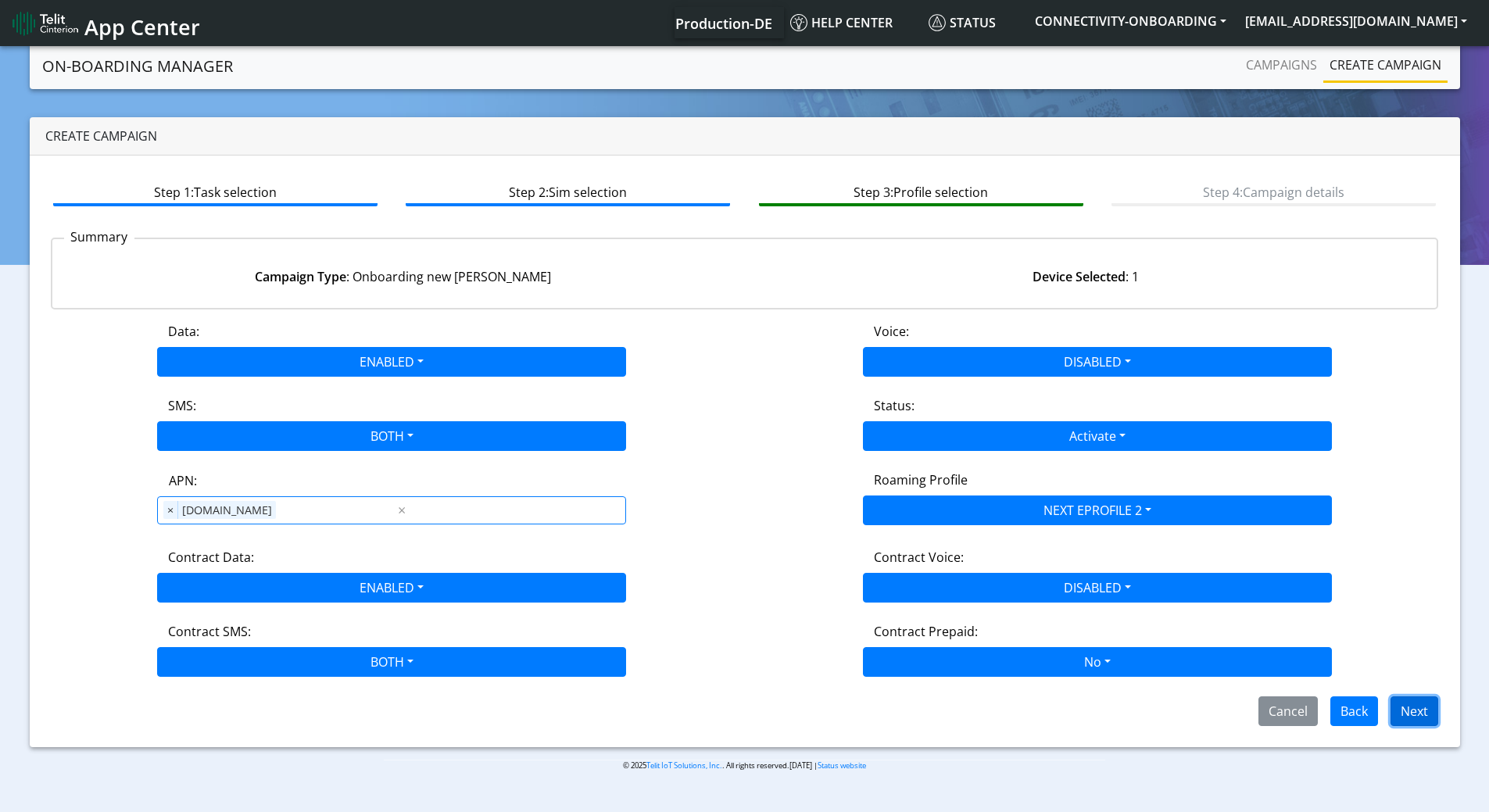
click at [1410, 706] on button "Next" at bounding box center [1414, 711] width 47 height 30
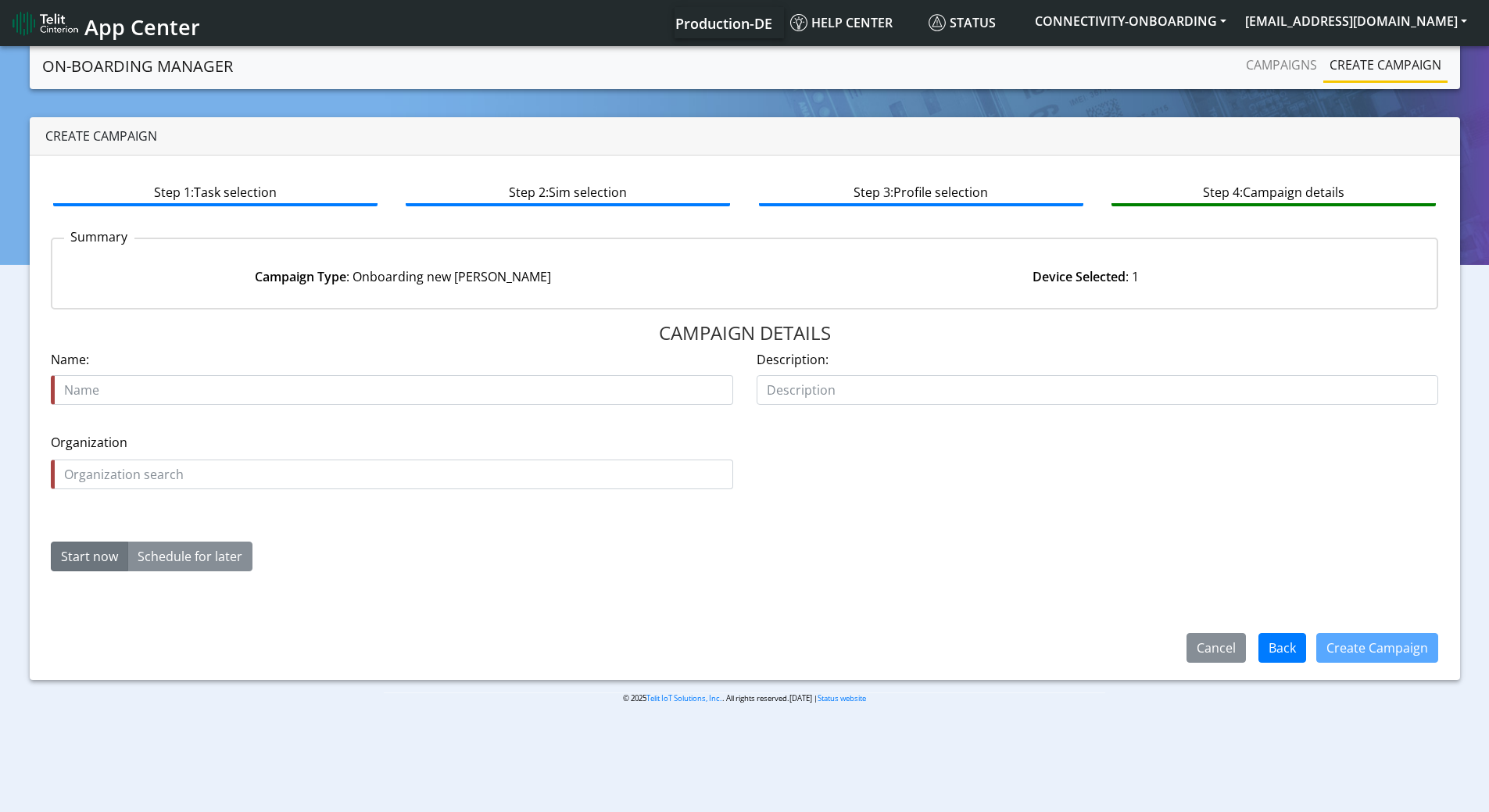
click at [586, 390] on input "text" at bounding box center [392, 390] width 682 height 30
type input "89358152000000066888_SIMA__t2"
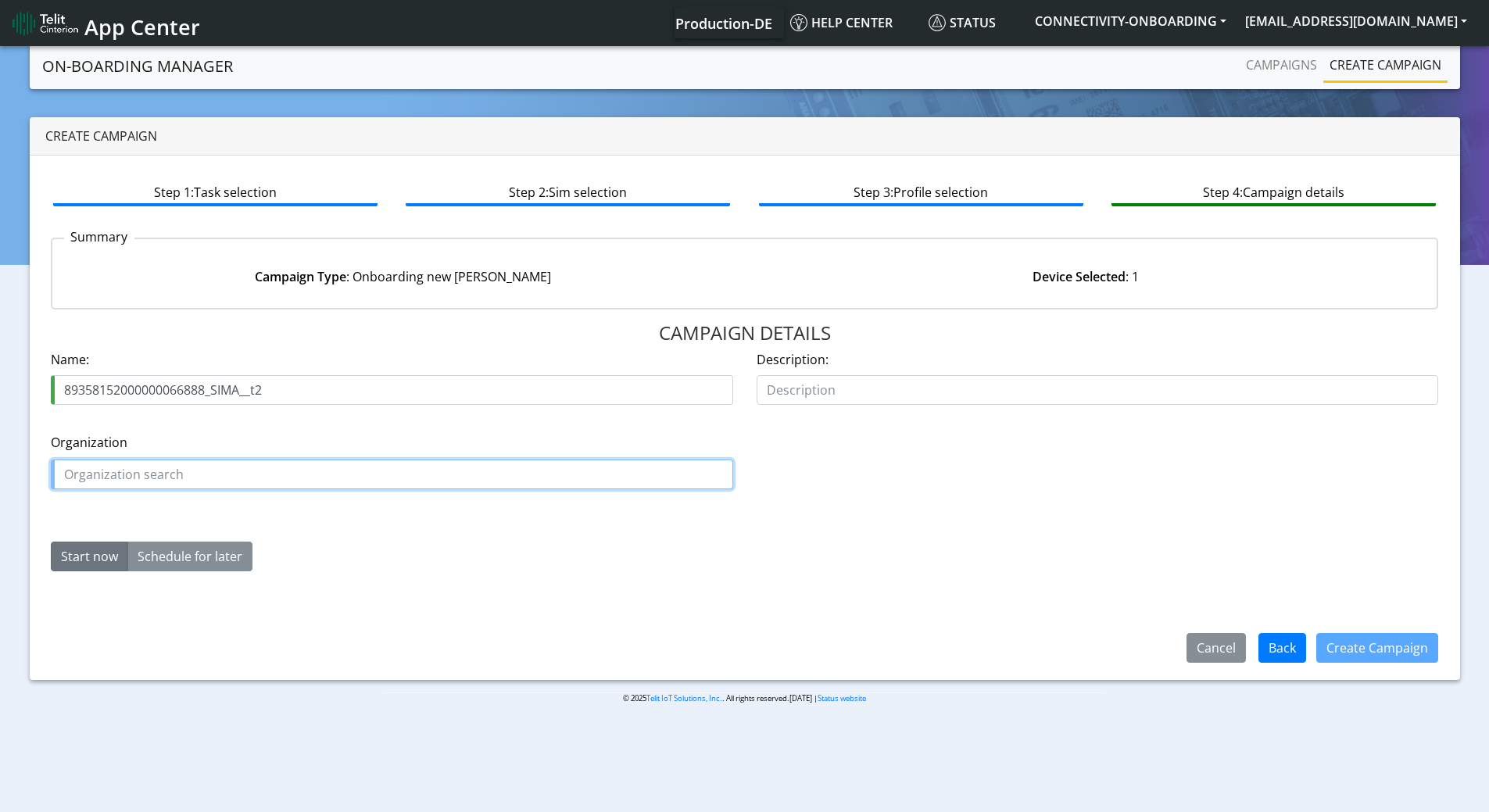
click at [332, 486] on input "text" at bounding box center [392, 474] width 682 height 30
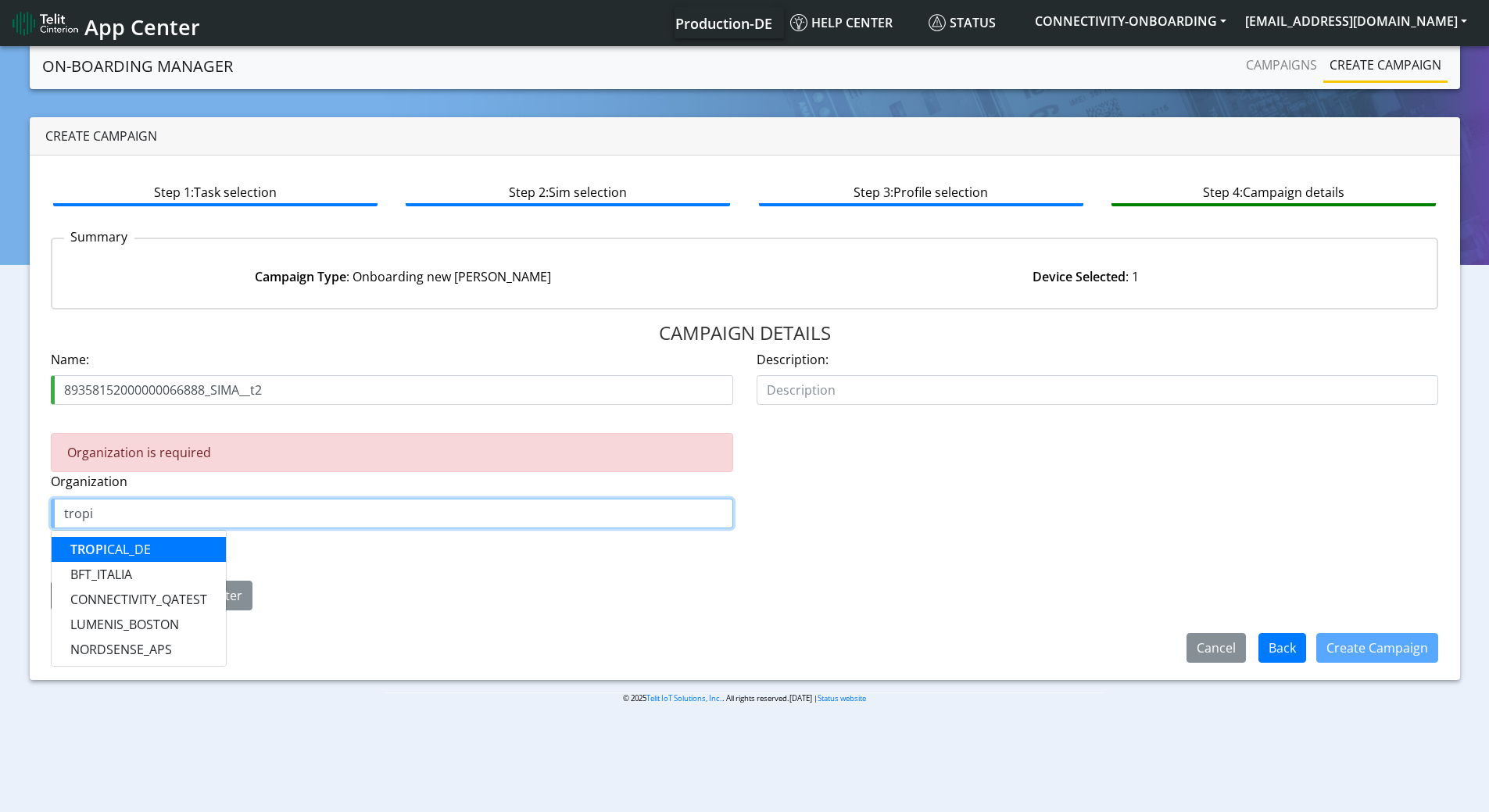
click at [112, 549] on ngb-highlight "TROPI CAL_DE" at bounding box center [111, 549] width 81 height 17
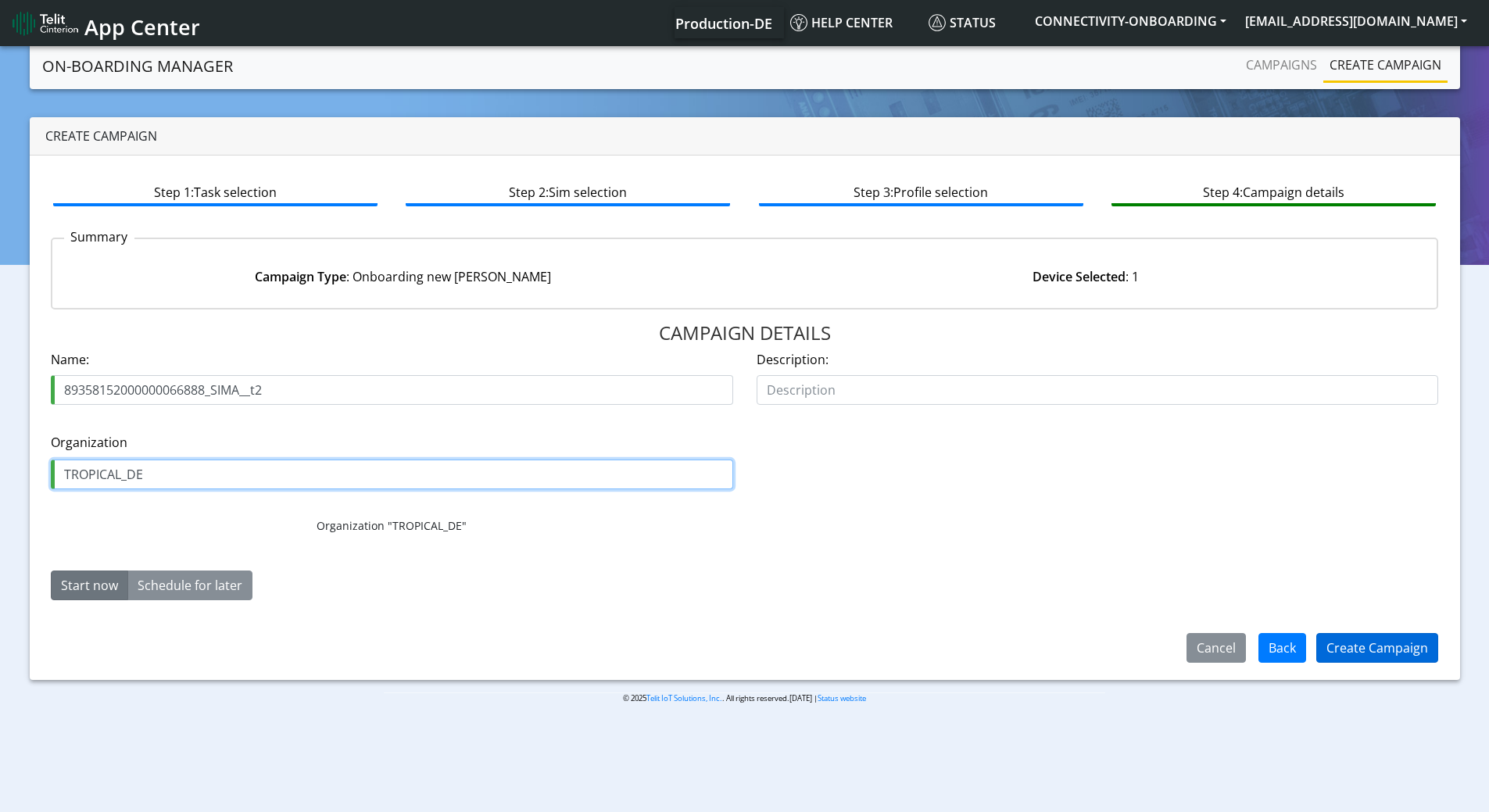
type input "TROPICAL_DE"
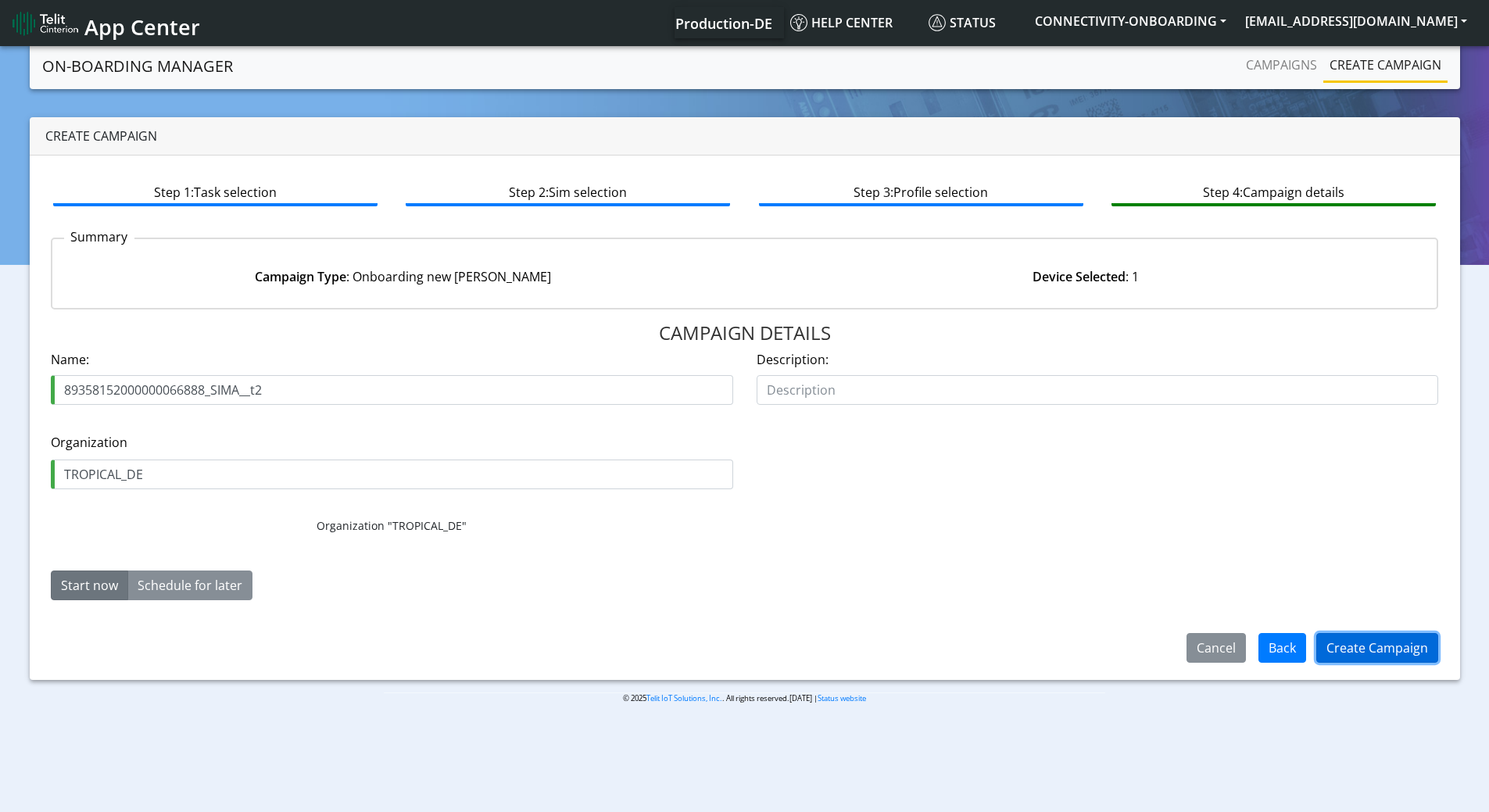
click at [1393, 646] on button "Create Campaign" at bounding box center [1376, 647] width 122 height 30
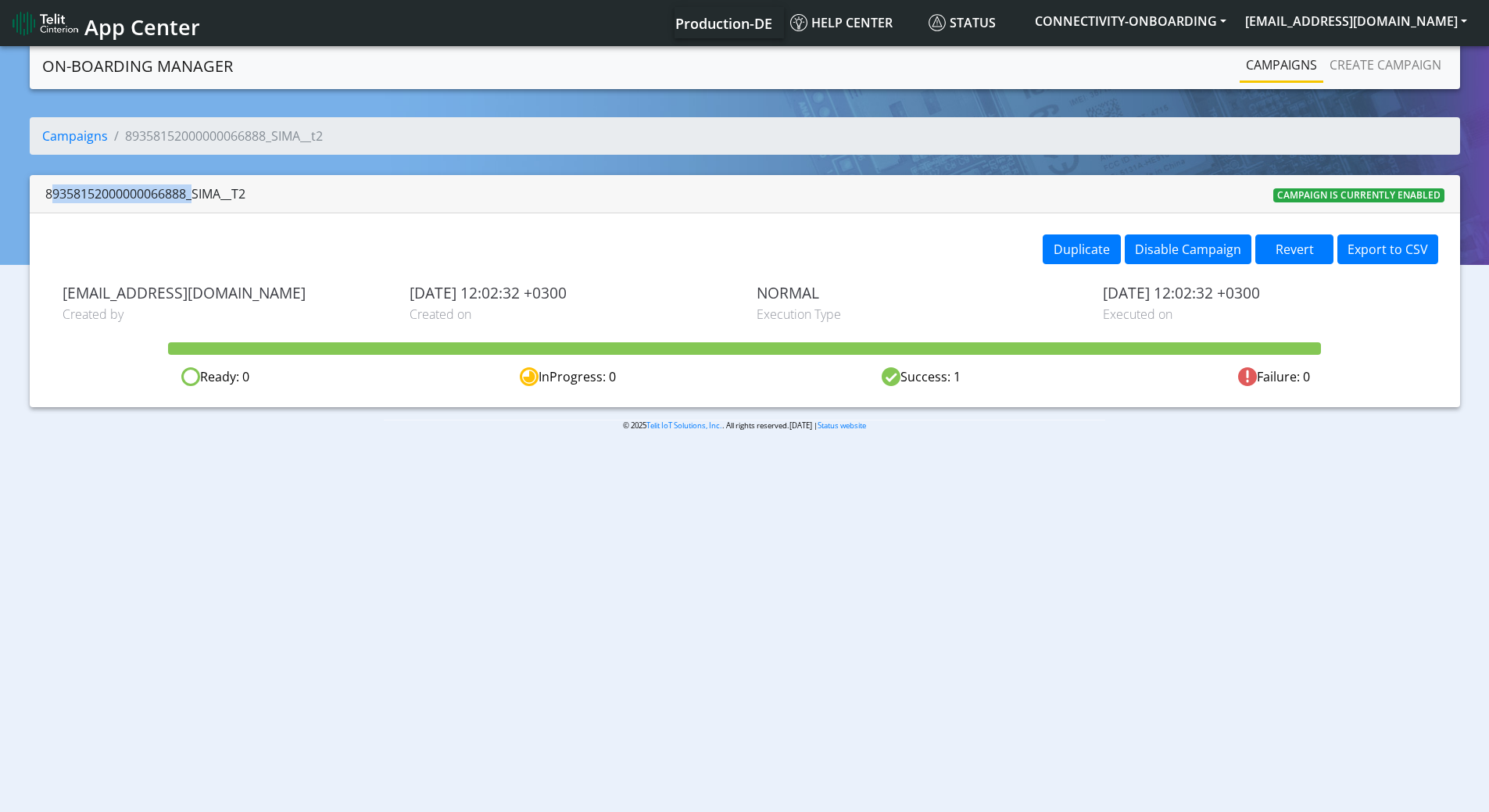
drag, startPoint x: 186, startPoint y: 193, endPoint x: 14, endPoint y: 190, distance: 172.0
click at [14, 190] on div "Campaigns 89358152000000066888_SIMA__t2 89358152000000066888_SIMA__t2 Campaign …" at bounding box center [744, 262] width 1466 height 290
copy div "89358152000000066888"
click at [1236, 23] on button "CONNECTIVITY-ONBOARDING" at bounding box center [1131, 21] width 210 height 28
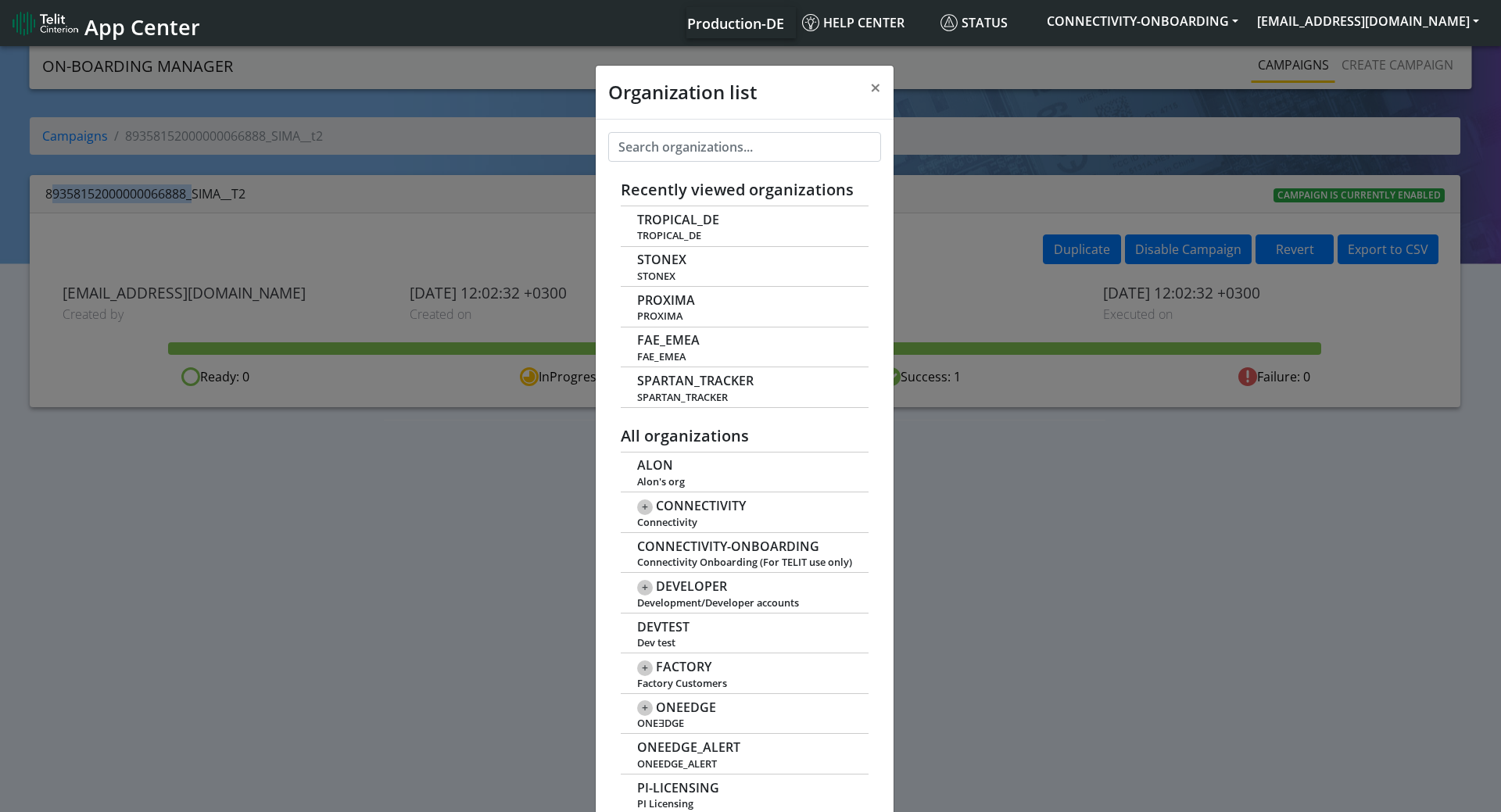
scroll to position [6, 0]
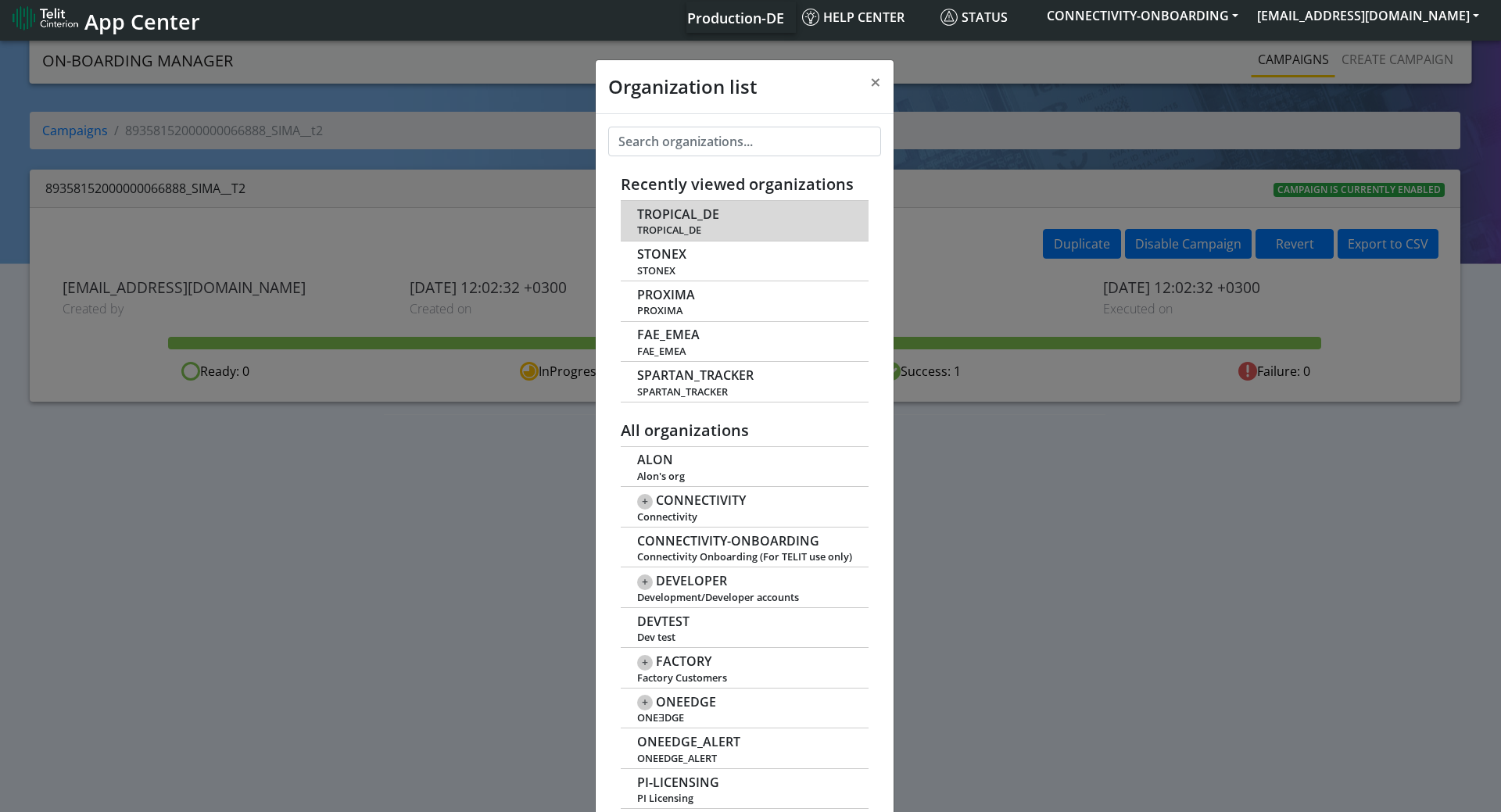
click at [676, 217] on span "TROPICAL_DE" at bounding box center [677, 215] width 82 height 15
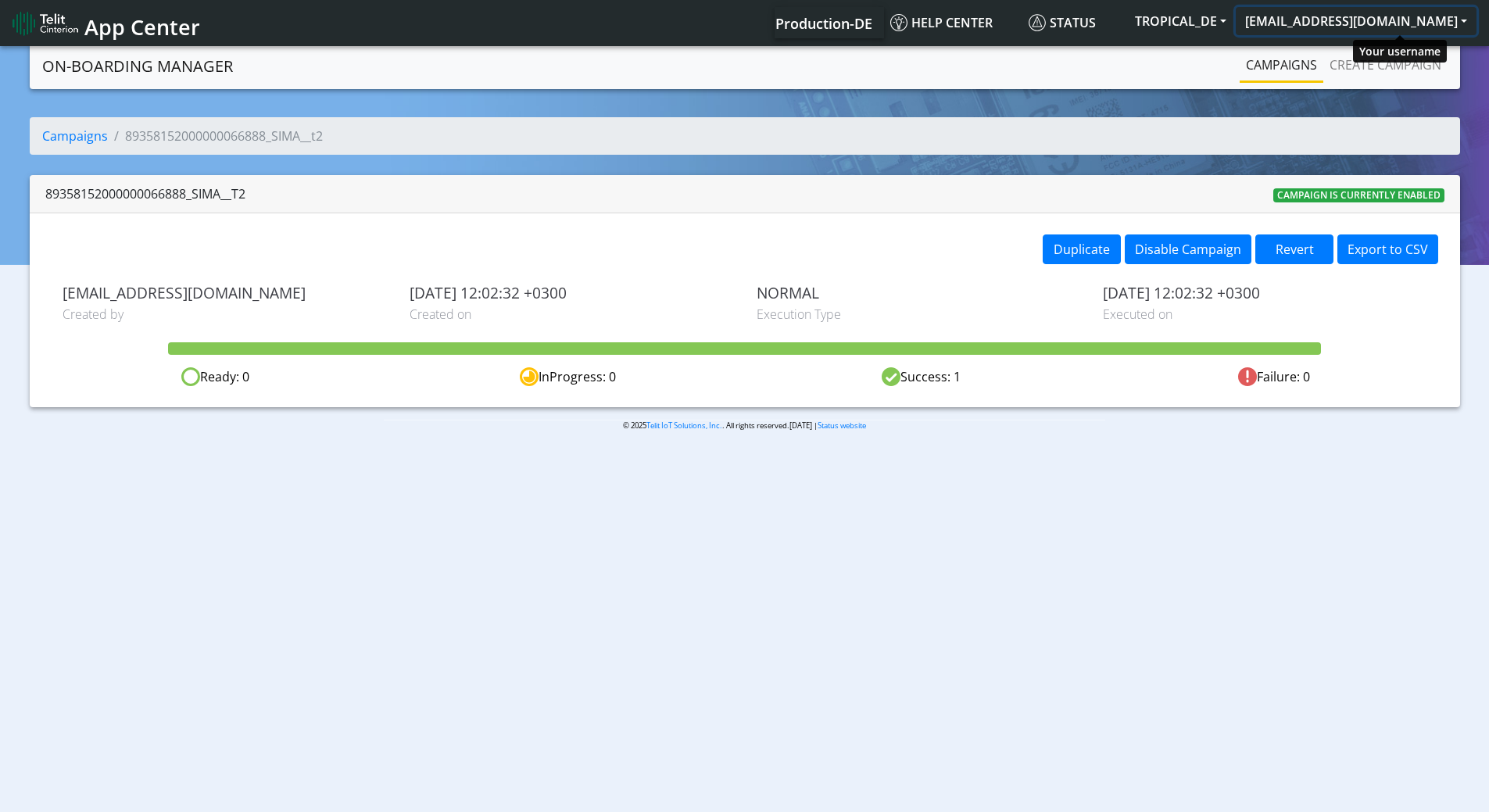
click at [1359, 24] on button "[EMAIL_ADDRESS][DOMAIN_NAME]" at bounding box center [1356, 21] width 241 height 28
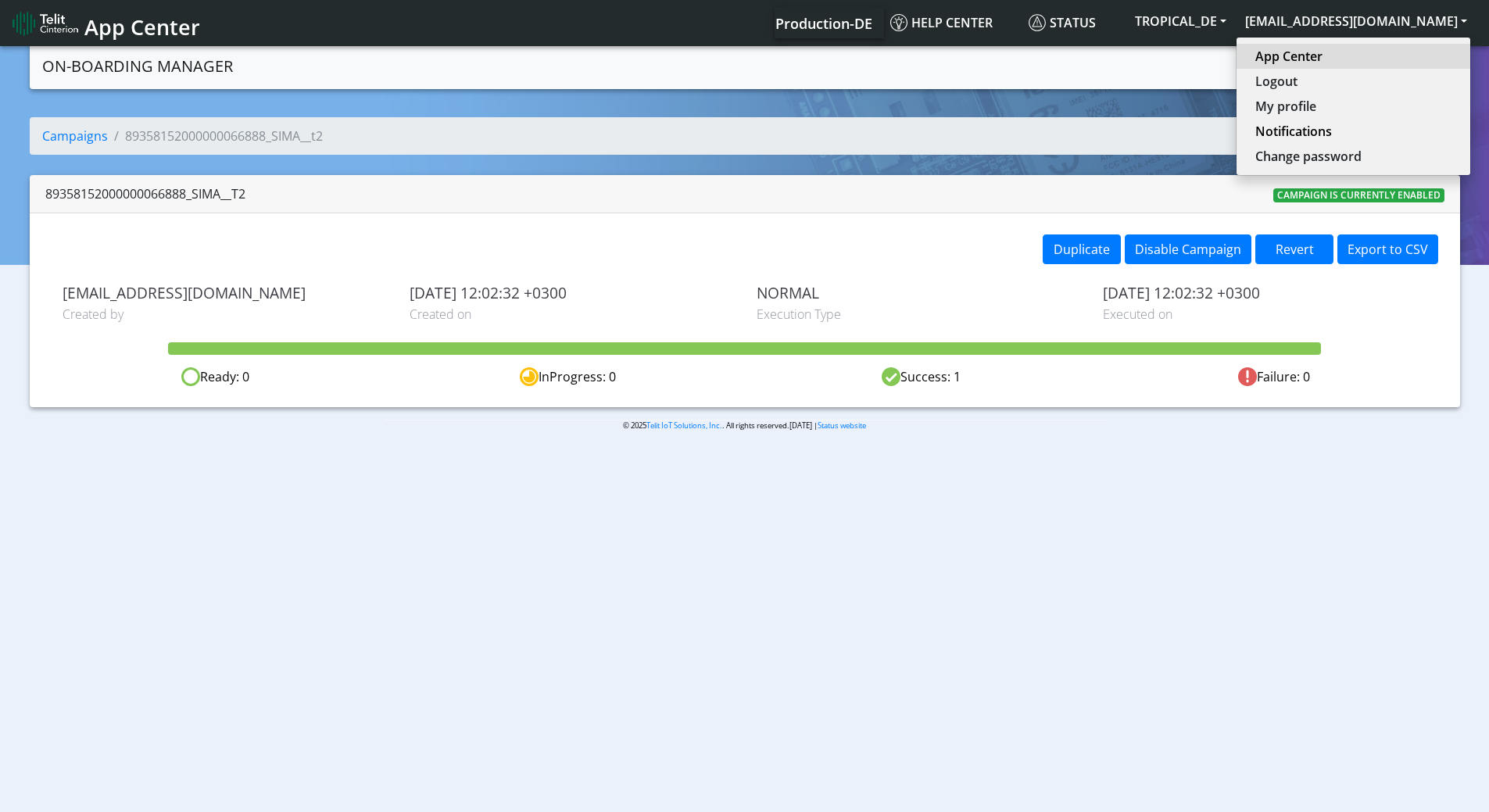
click at [1353, 61] on link "App Center" at bounding box center [1353, 56] width 196 height 19
